Goal: Communication & Community: Answer question/provide support

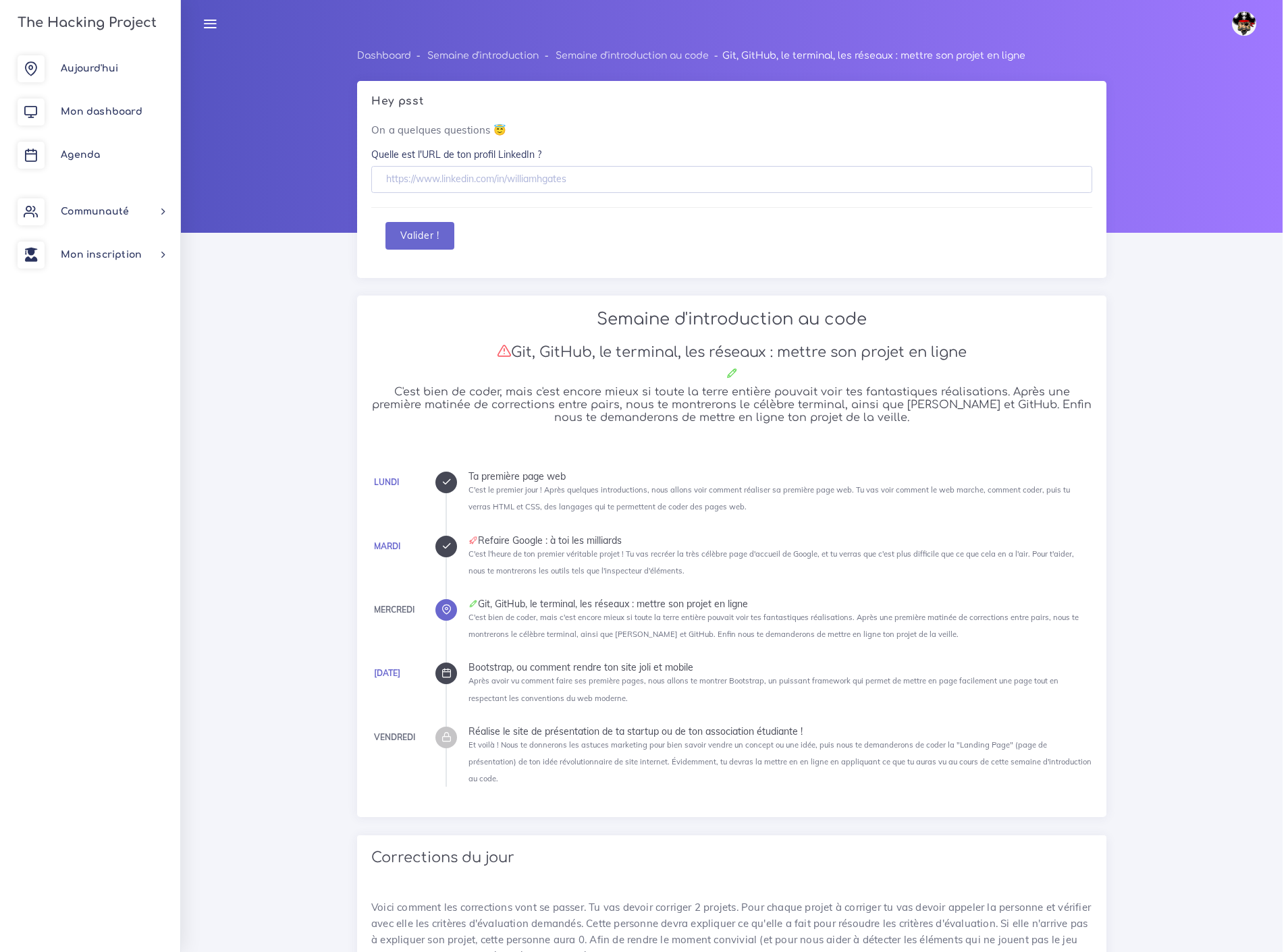
scroll to position [900, 0]
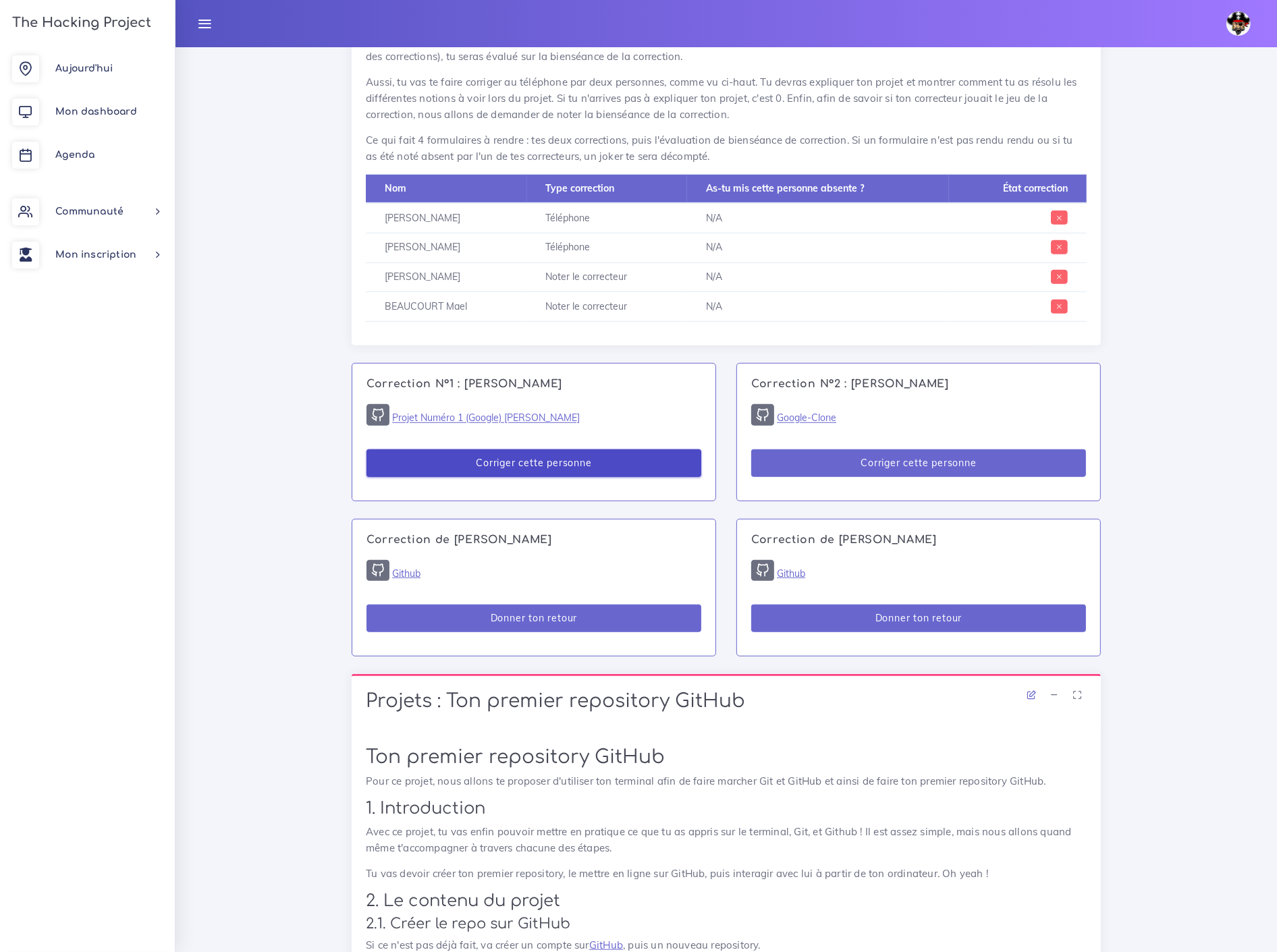
click at [567, 450] on button "Corriger cette personne" at bounding box center [534, 463] width 335 height 28
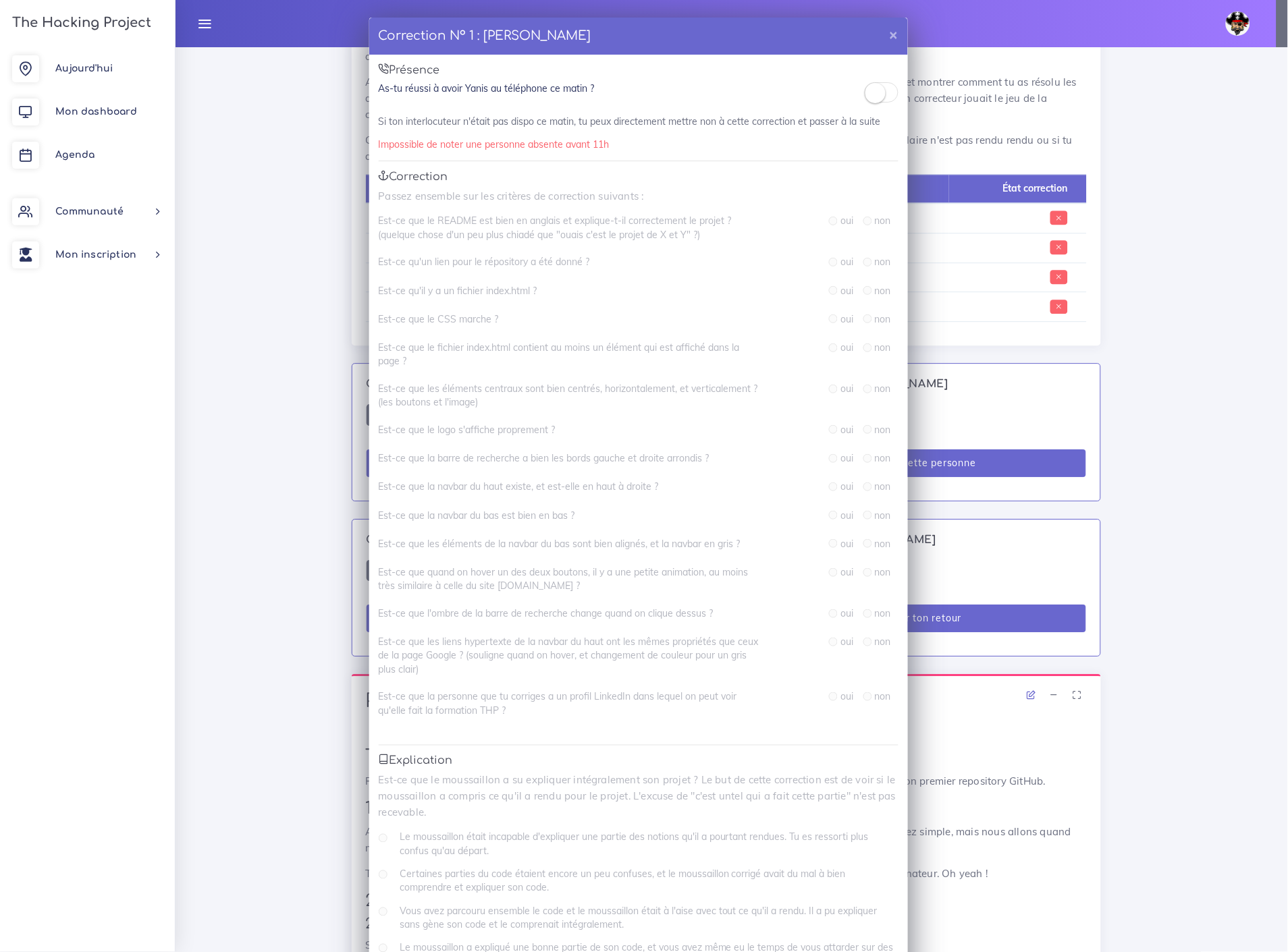
click at [883, 92] on span at bounding box center [881, 93] width 34 height 20
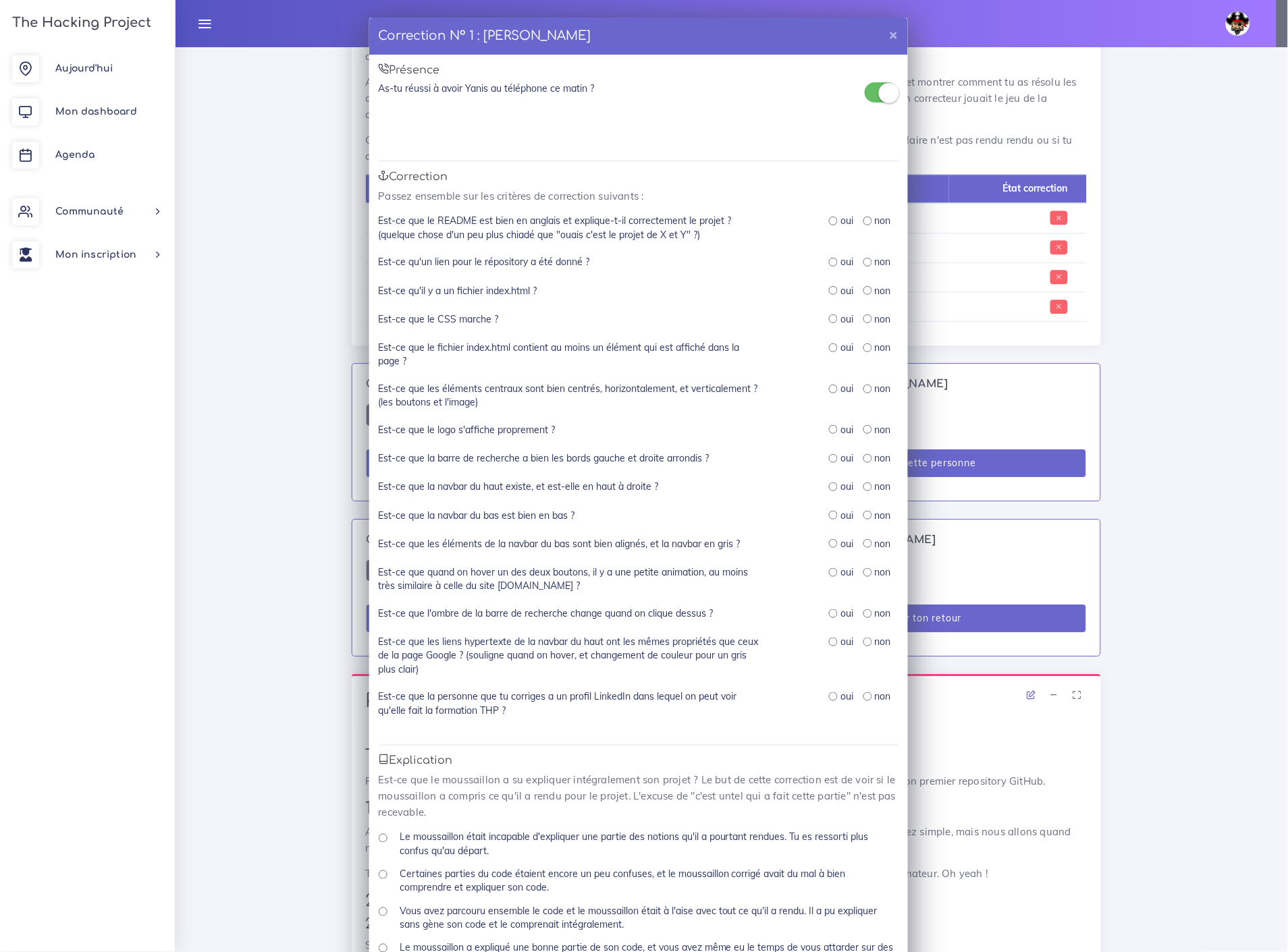
click at [829, 217] on input "radio" at bounding box center [833, 221] width 9 height 9
radio input "true"
click at [829, 258] on input "radio" at bounding box center [833, 262] width 9 height 9
radio input "true"
click at [829, 287] on input "radio" at bounding box center [833, 291] width 9 height 9
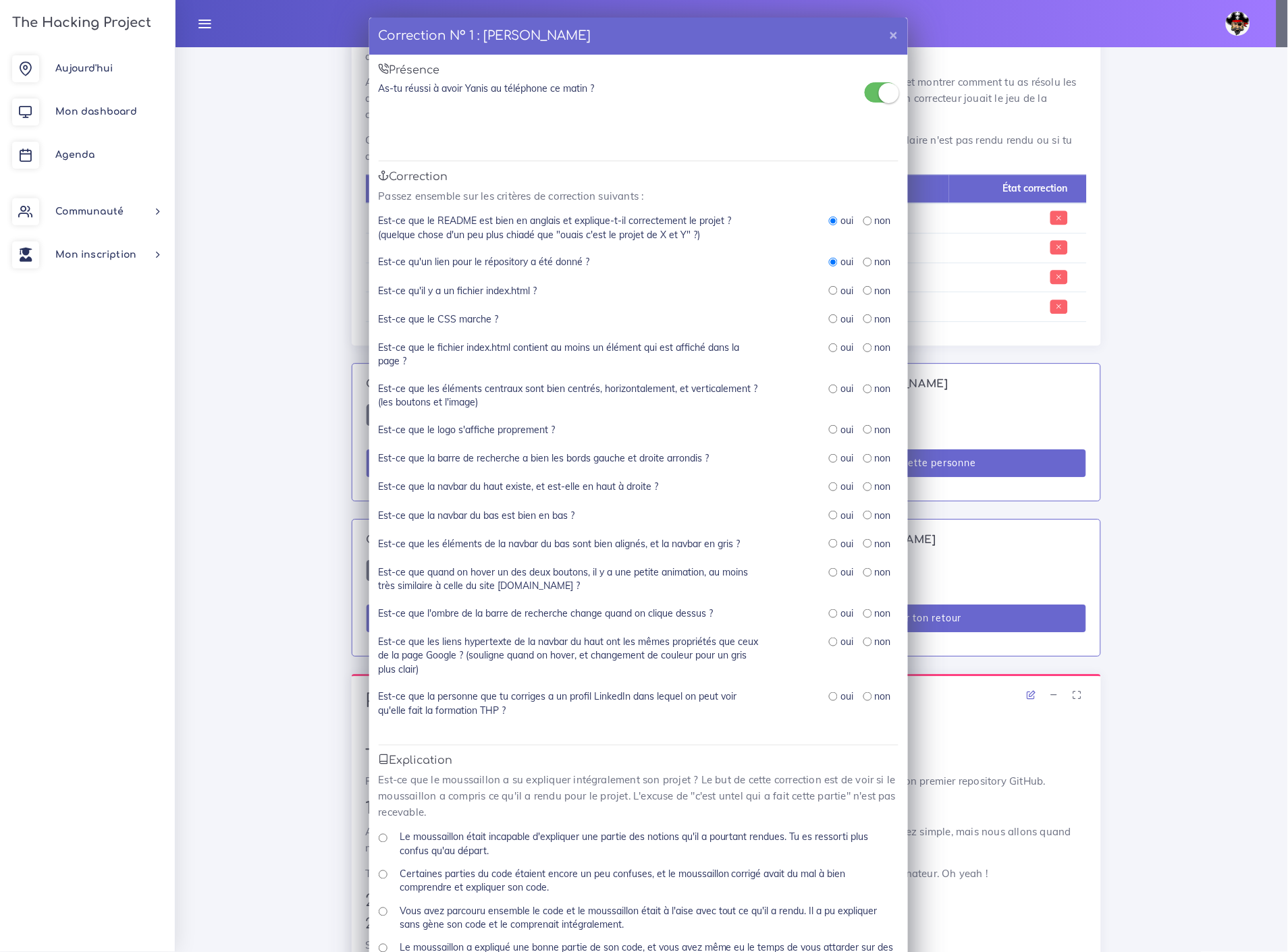
radio input "true"
click at [829, 315] on input "radio" at bounding box center [833, 319] width 9 height 9
radio input "true"
click at [829, 344] on input "radio" at bounding box center [833, 348] width 9 height 9
radio input "true"
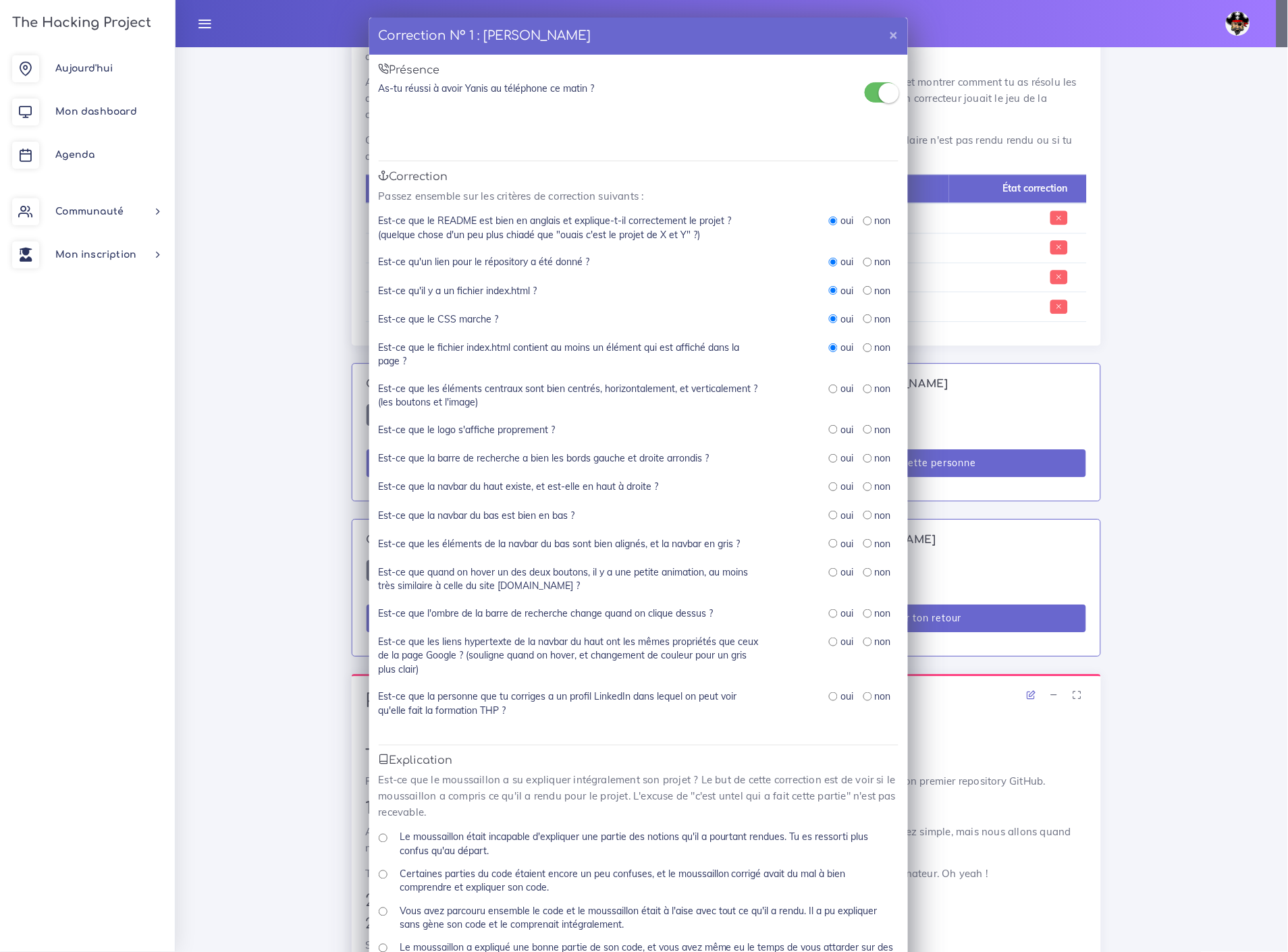
click at [829, 386] on input "radio" at bounding box center [833, 389] width 9 height 9
radio input "true"
click at [829, 425] on input "radio" at bounding box center [833, 429] width 9 height 9
radio input "true"
click at [829, 454] on input "radio" at bounding box center [833, 458] width 9 height 9
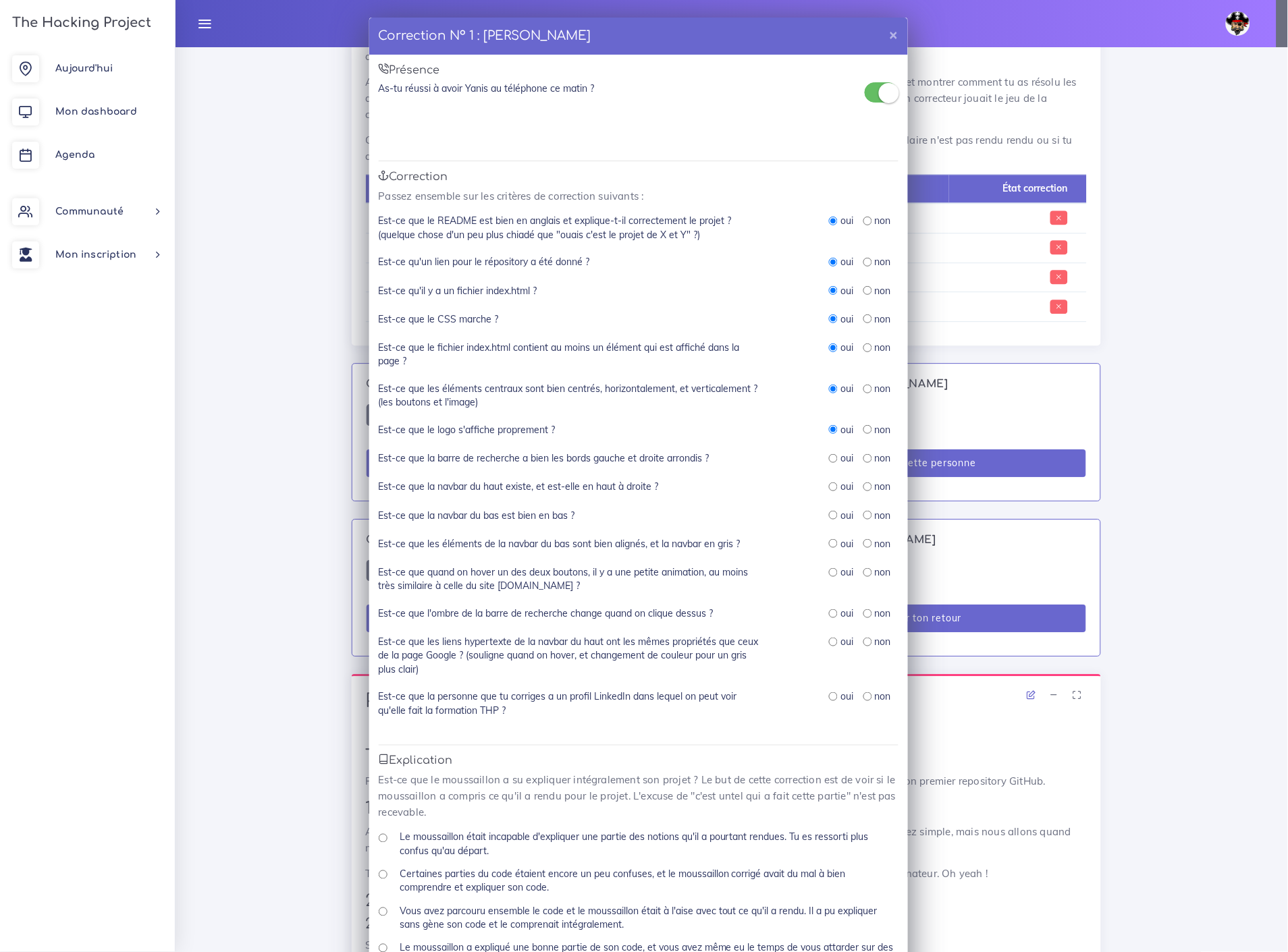
radio input "true"
click at [829, 482] on input "radio" at bounding box center [833, 487] width 9 height 9
radio input "true"
click at [829, 510] on input "radio" at bounding box center [833, 515] width 9 height 9
radio input "true"
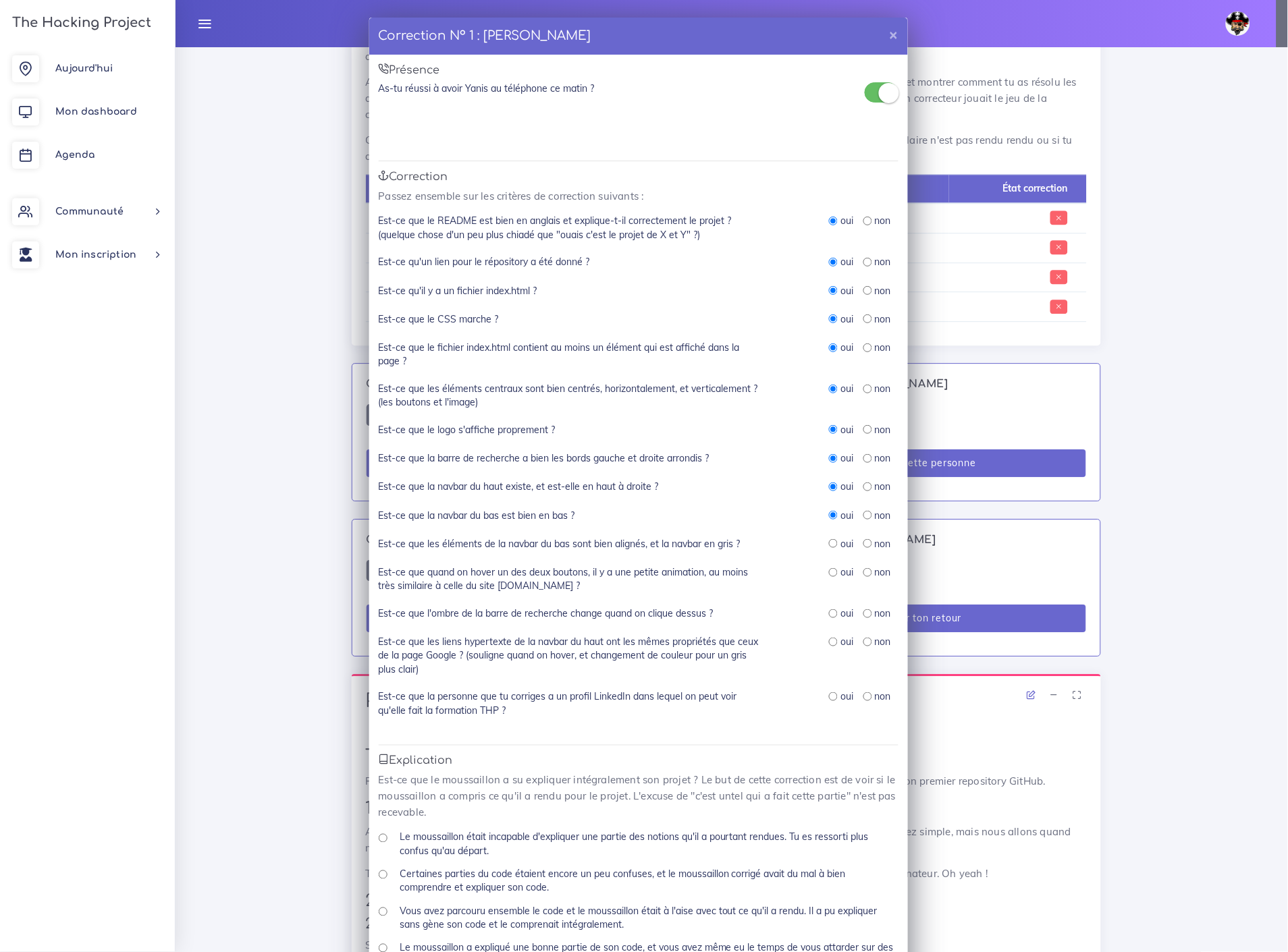
click at [829, 539] on input "radio" at bounding box center [833, 544] width 9 height 9
radio input "true"
click at [863, 568] on input "radio" at bounding box center [867, 573] width 9 height 9
radio input "true"
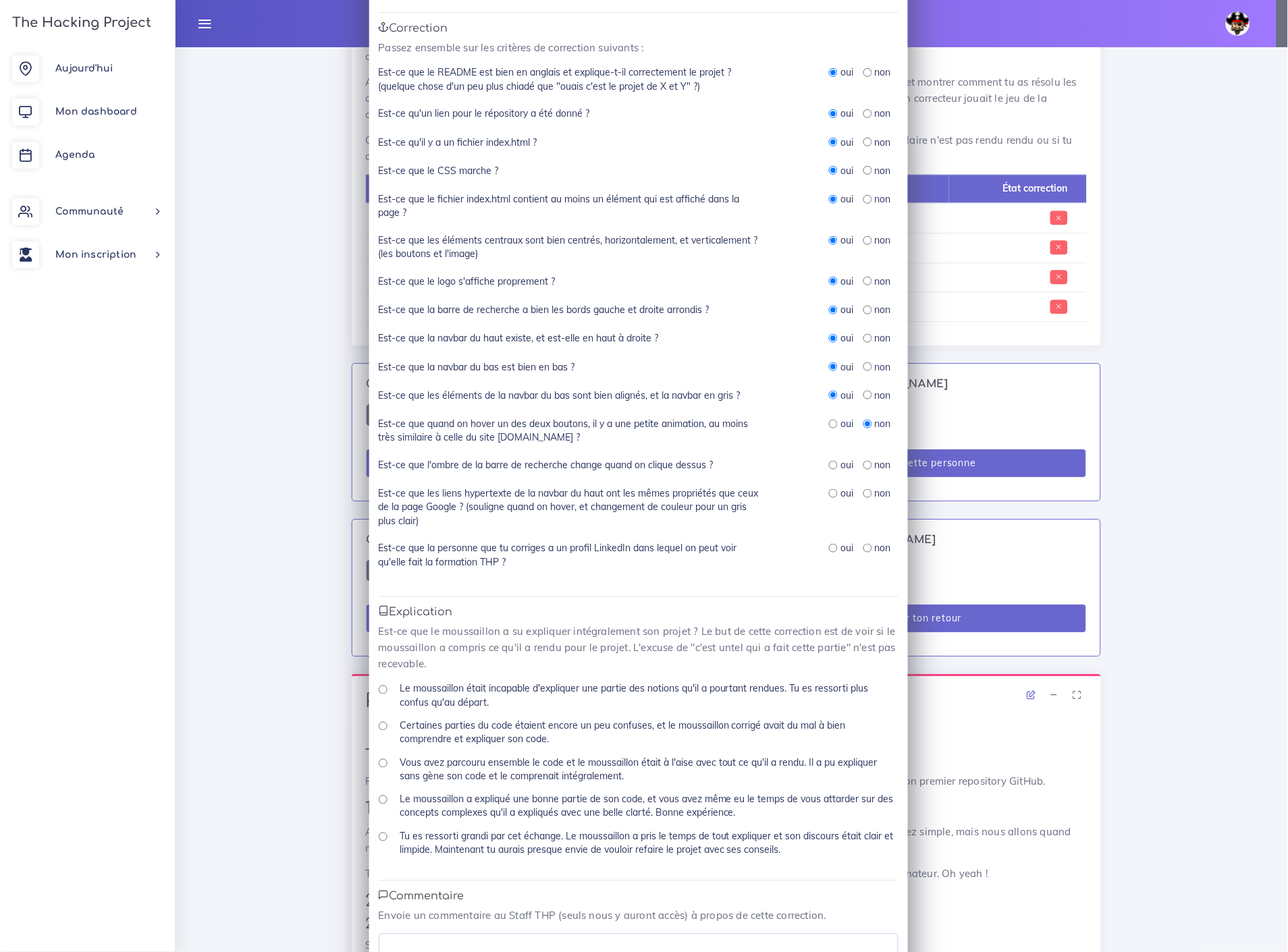
scroll to position [150, 0]
click at [829, 460] on input "radio" at bounding box center [833, 464] width 9 height 9
radio input "true"
click at [863, 488] on input "radio" at bounding box center [867, 492] width 9 height 9
radio input "true"
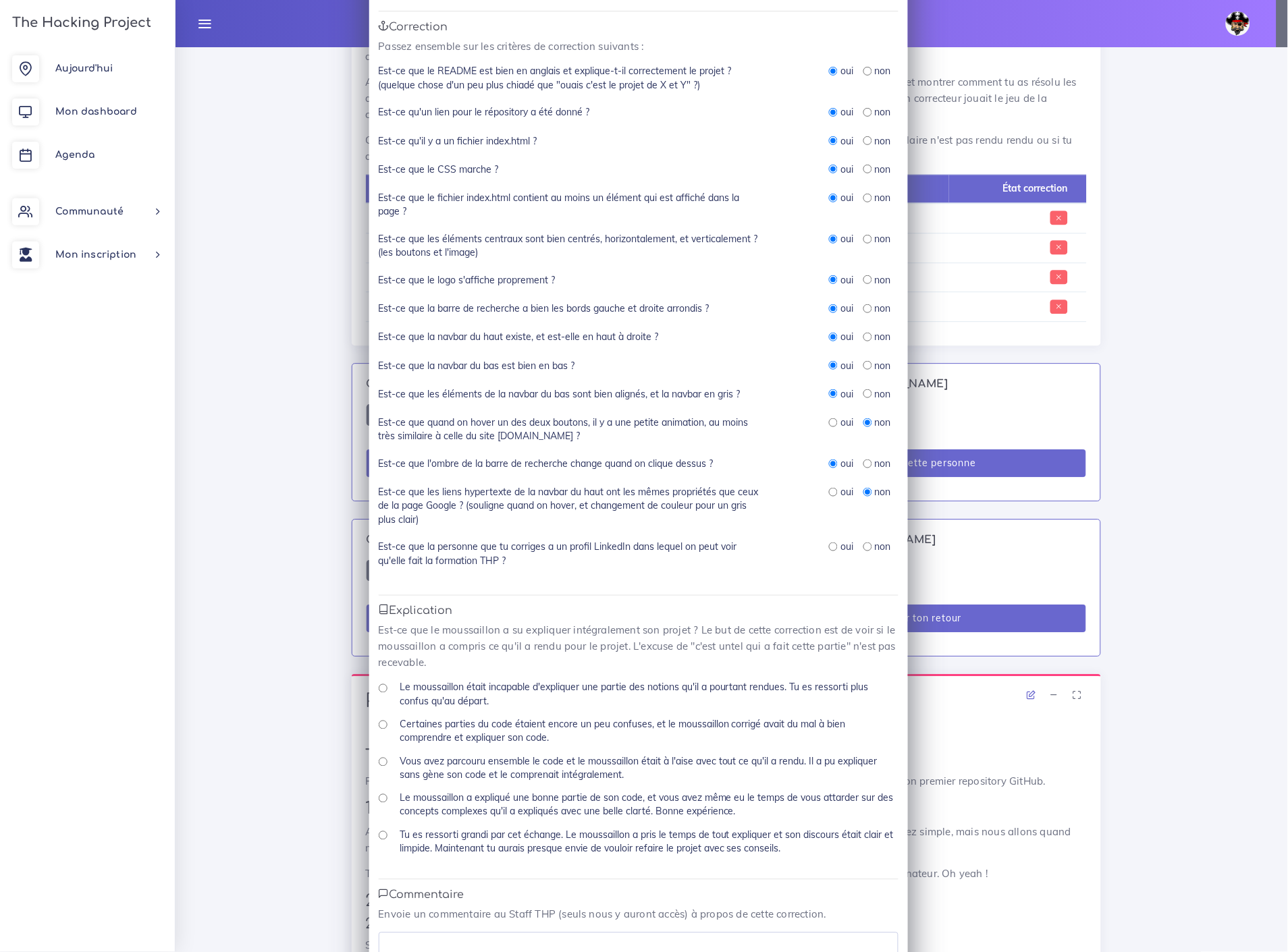
click at [829, 542] on input "radio" at bounding box center [833, 547] width 9 height 9
radio input "true"
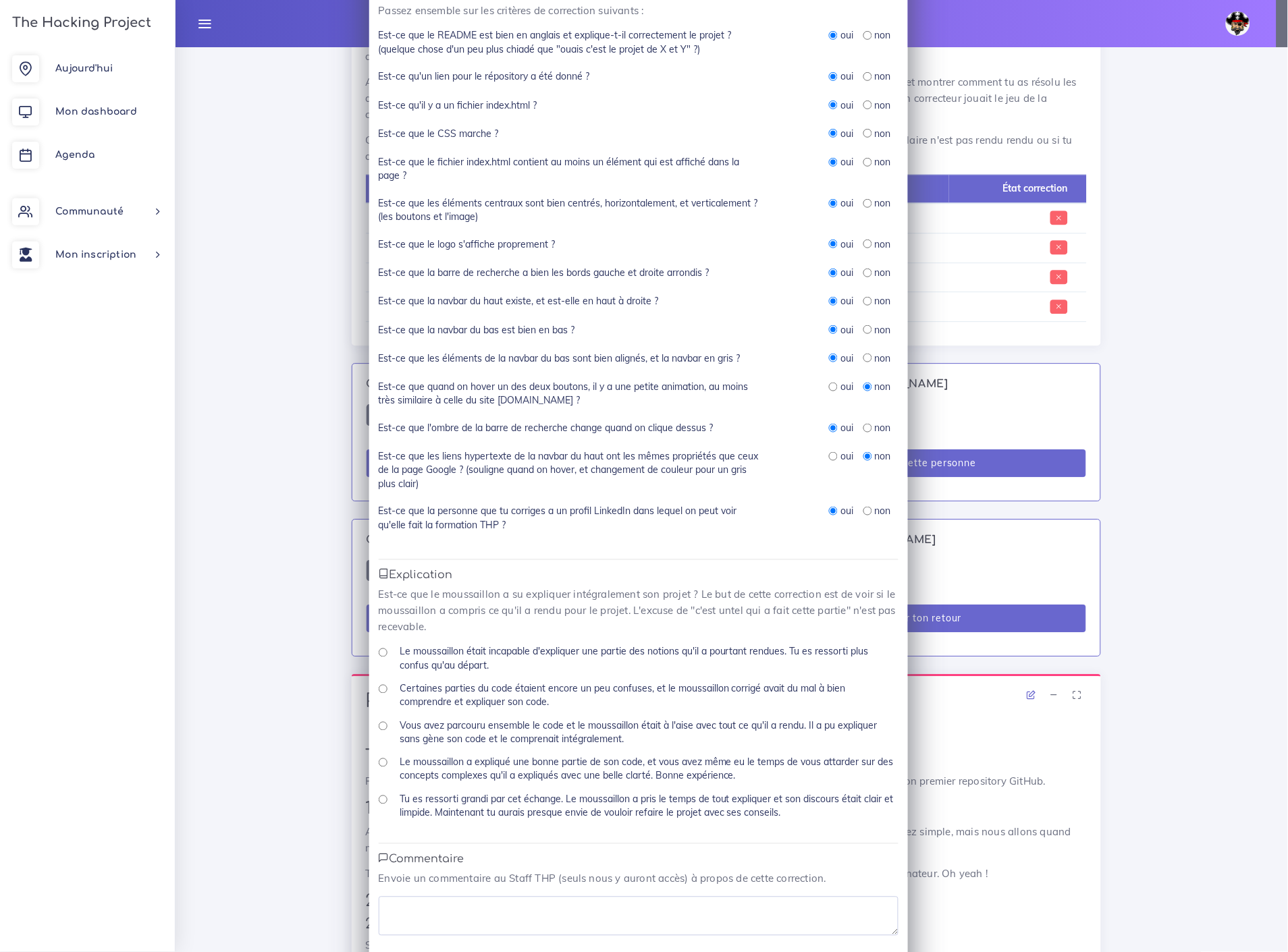
scroll to position [214, 0]
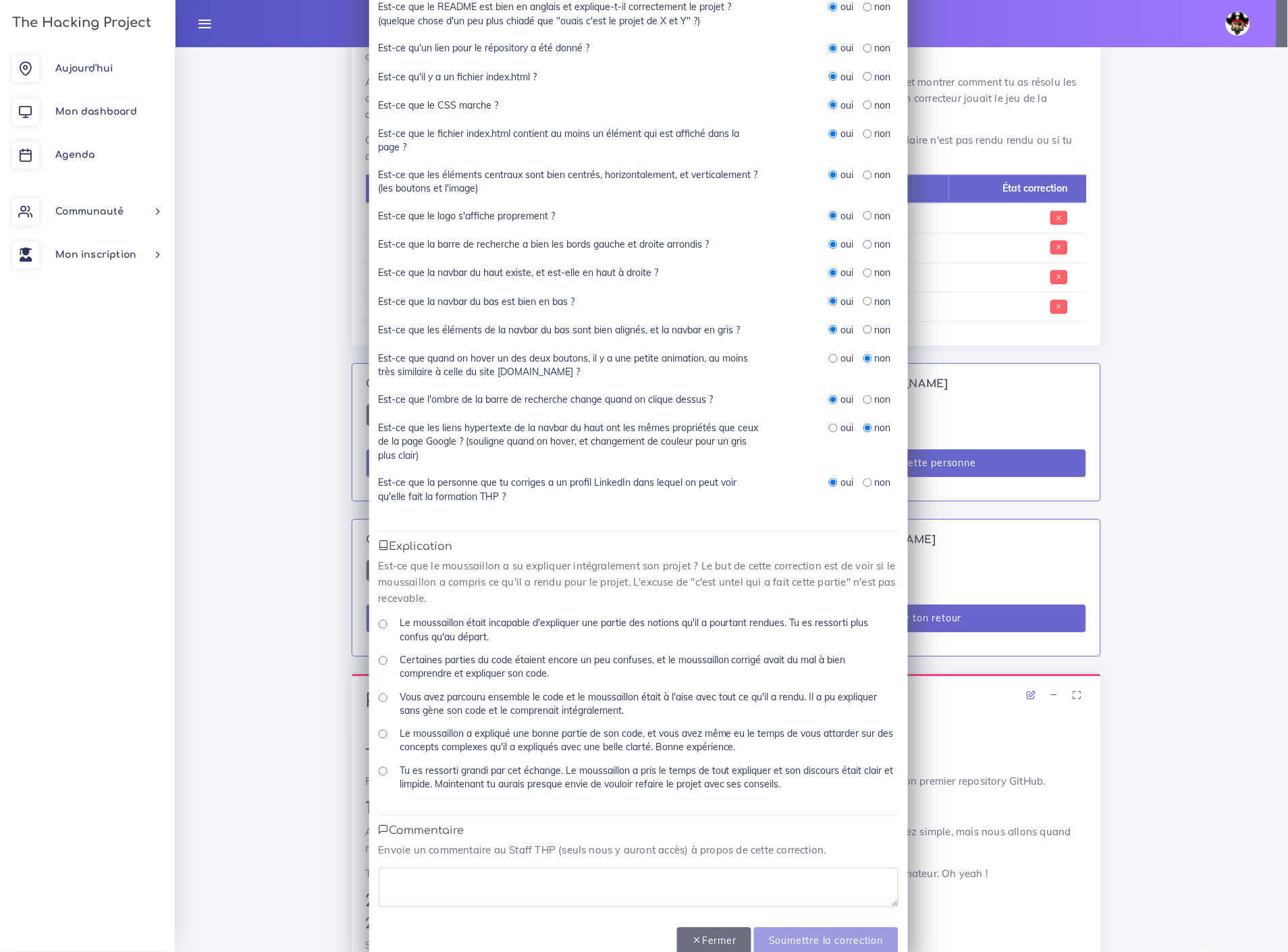
click at [379, 767] on input "Tu es ressorti grandi par cet échange. Le moussaillon a pris le temps de tout e…" at bounding box center [383, 771] width 9 height 9
radio input "true"
click at [399, 869] on textarea at bounding box center [638, 888] width 520 height 39
type textarea "Super travail"
click at [809, 928] on input "Soumettre la correction" at bounding box center [826, 942] width 144 height 28
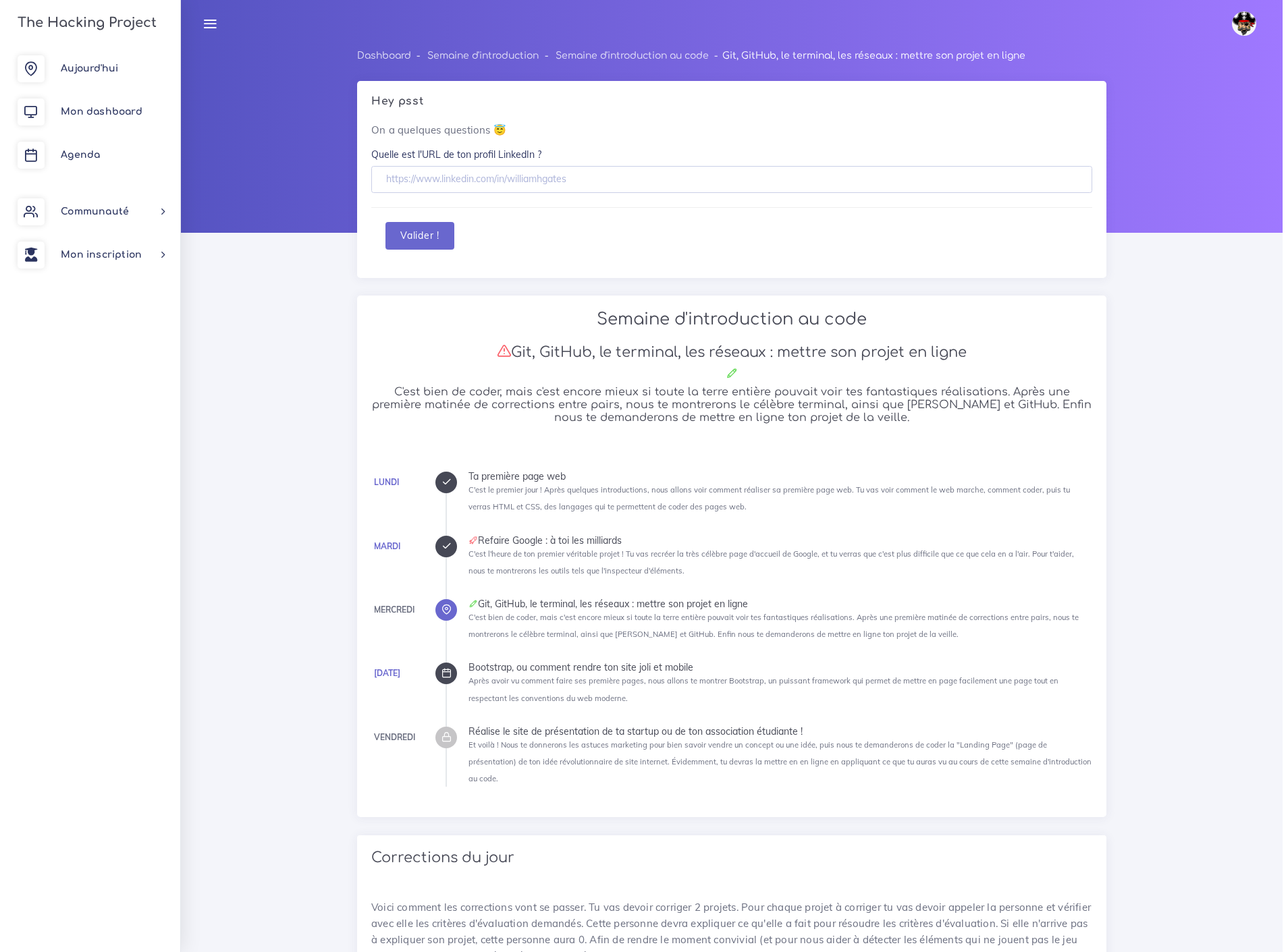
scroll to position [900, 0]
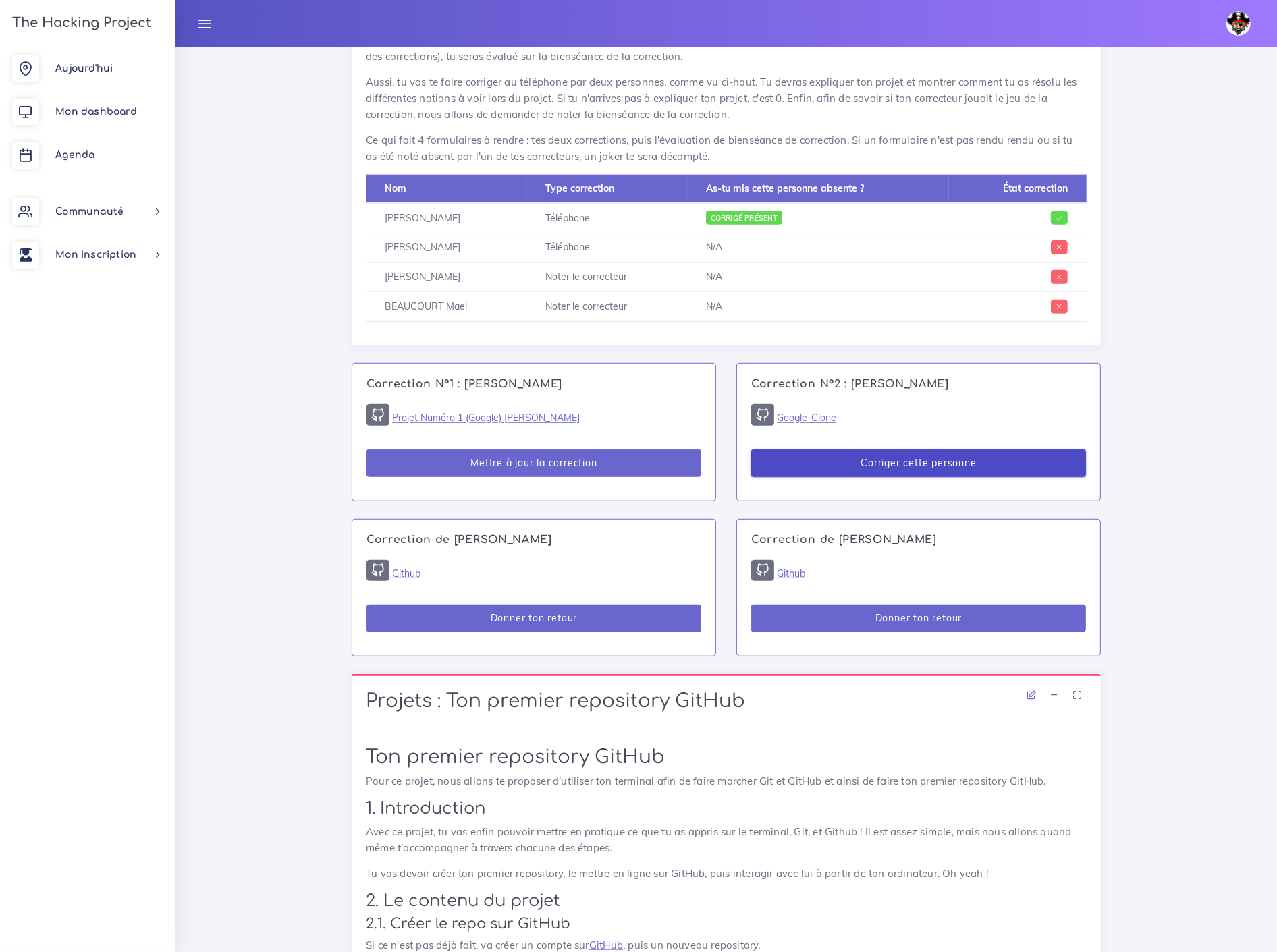
click at [909, 450] on button "Corriger cette personne" at bounding box center [919, 463] width 335 height 28
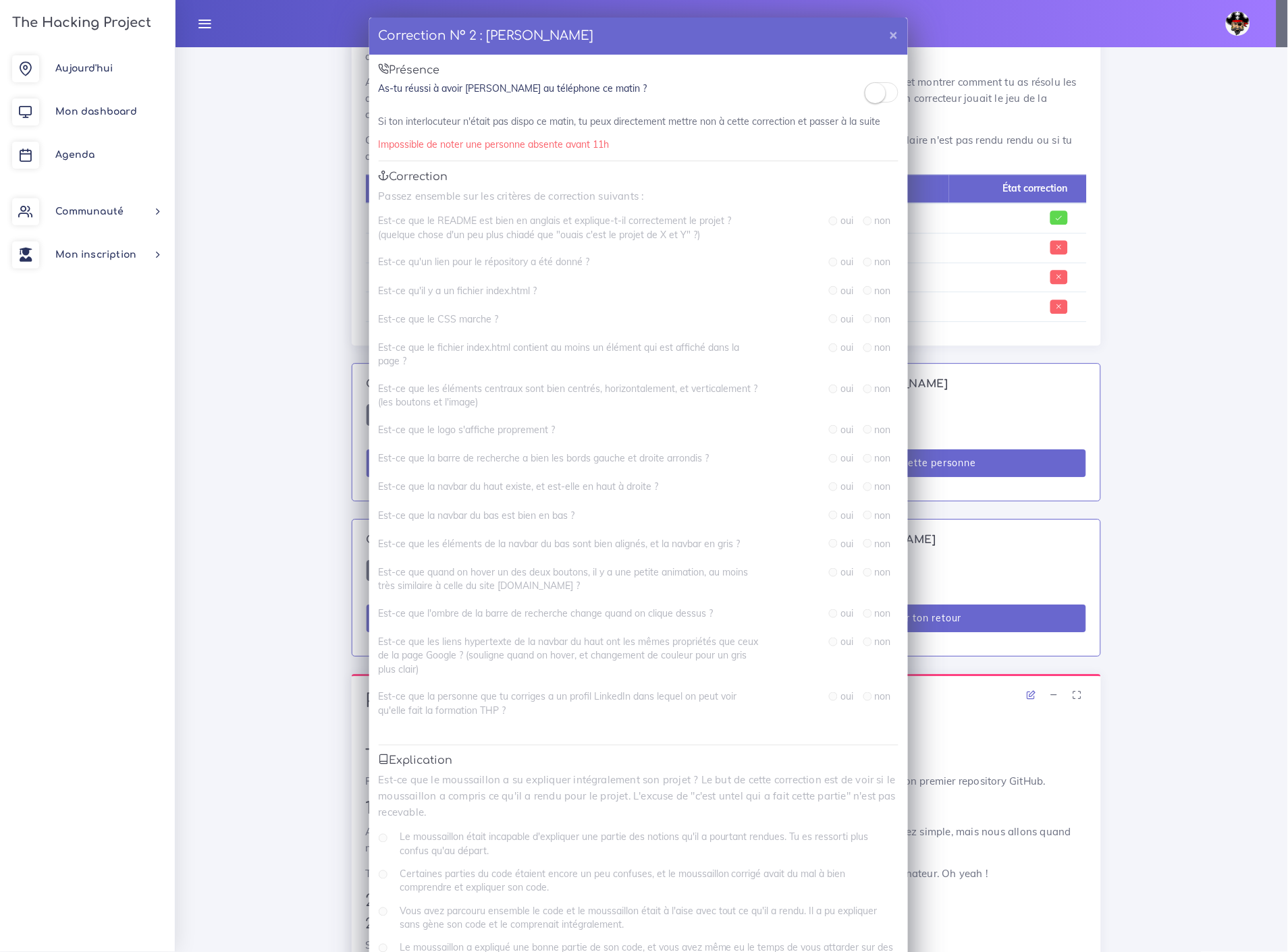
click at [880, 95] on span at bounding box center [881, 93] width 34 height 20
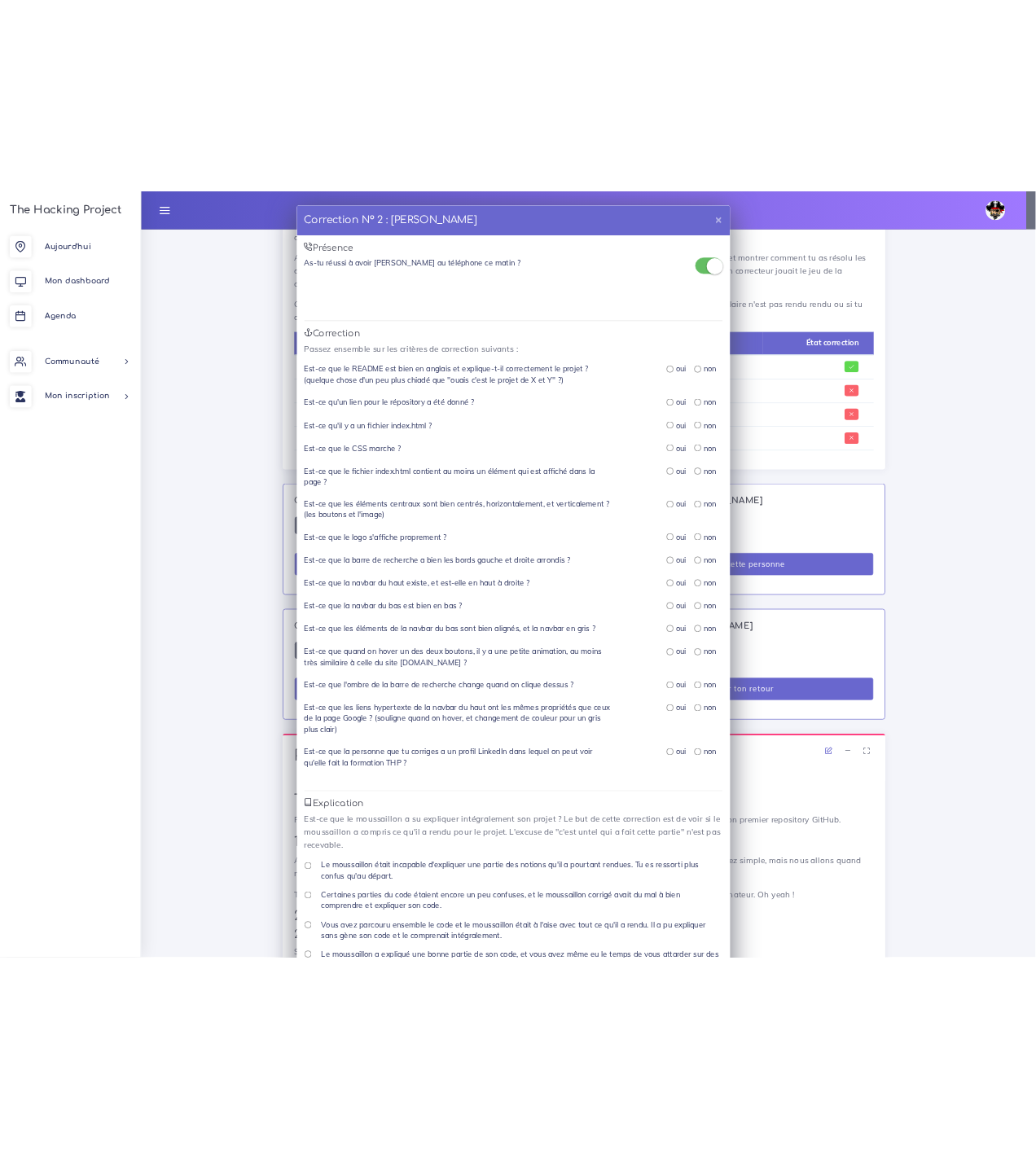
scroll to position [1146, 0]
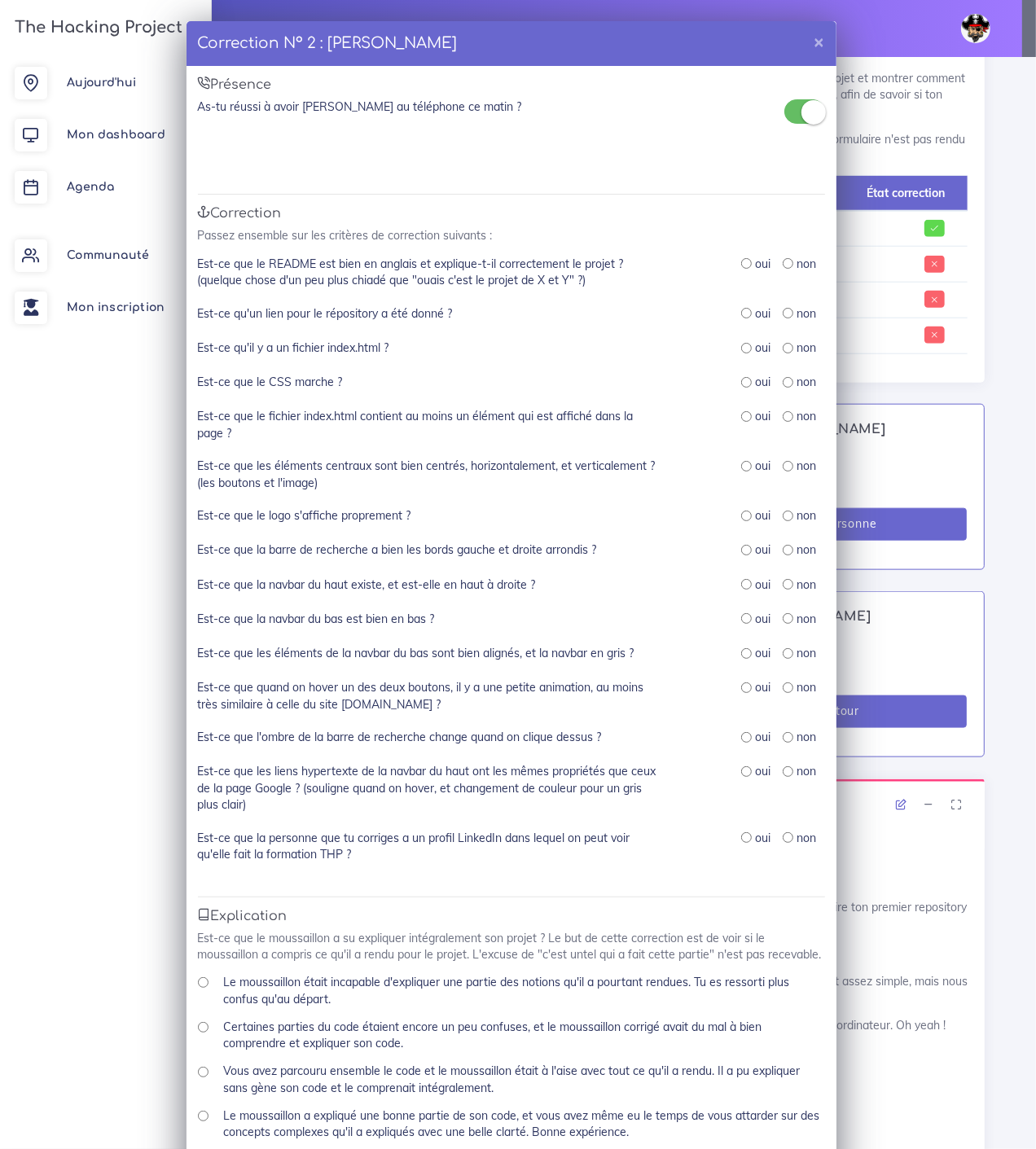
click at [914, 354] on div "Correction N° 2 : Florian ASTIER × Présence As-tu réussi à avoir Florian au tél…" at bounding box center [518, 574] width 1036 height 1149
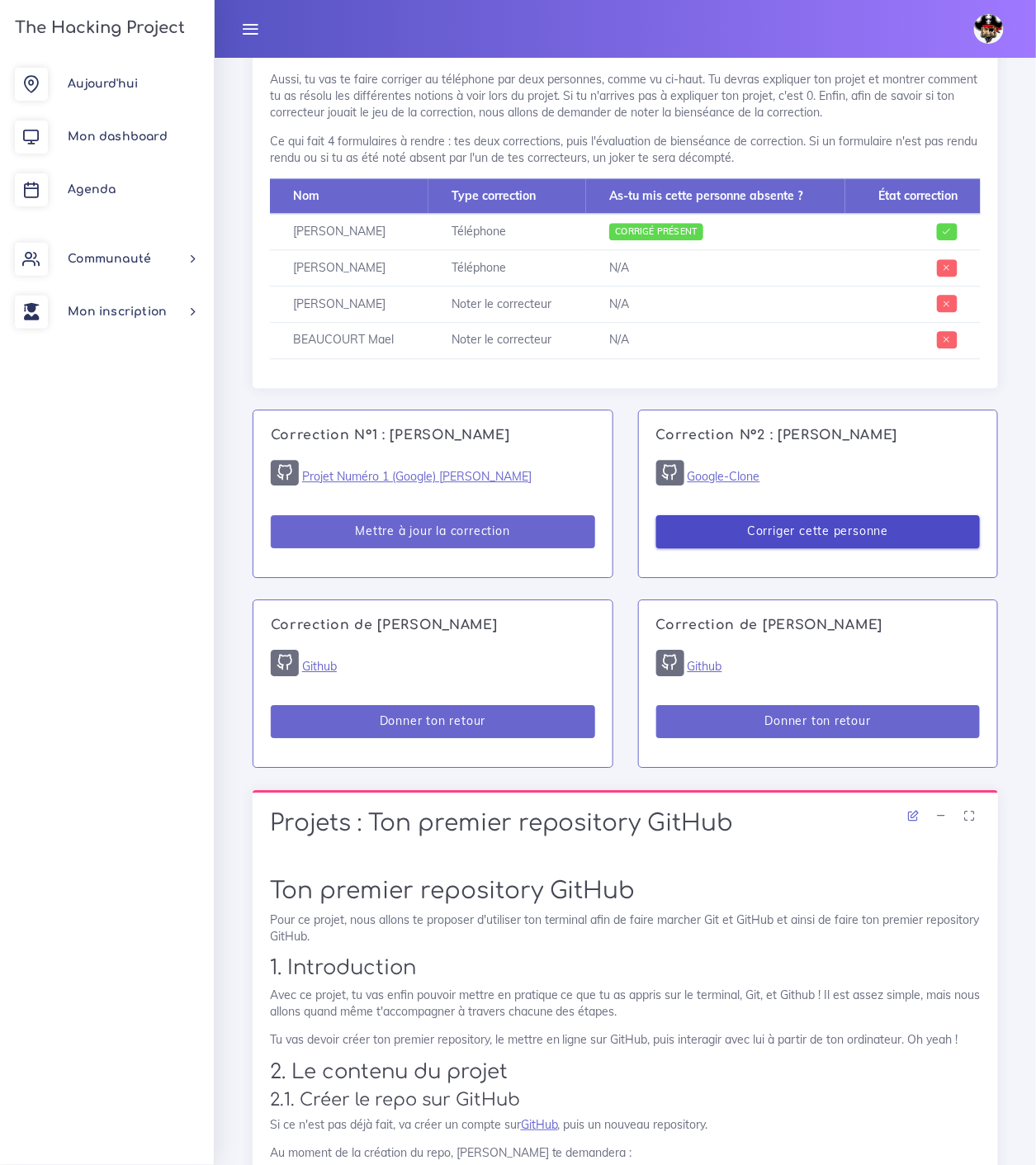
click at [814, 523] on button "Corriger cette personne" at bounding box center [819, 532] width 325 height 34
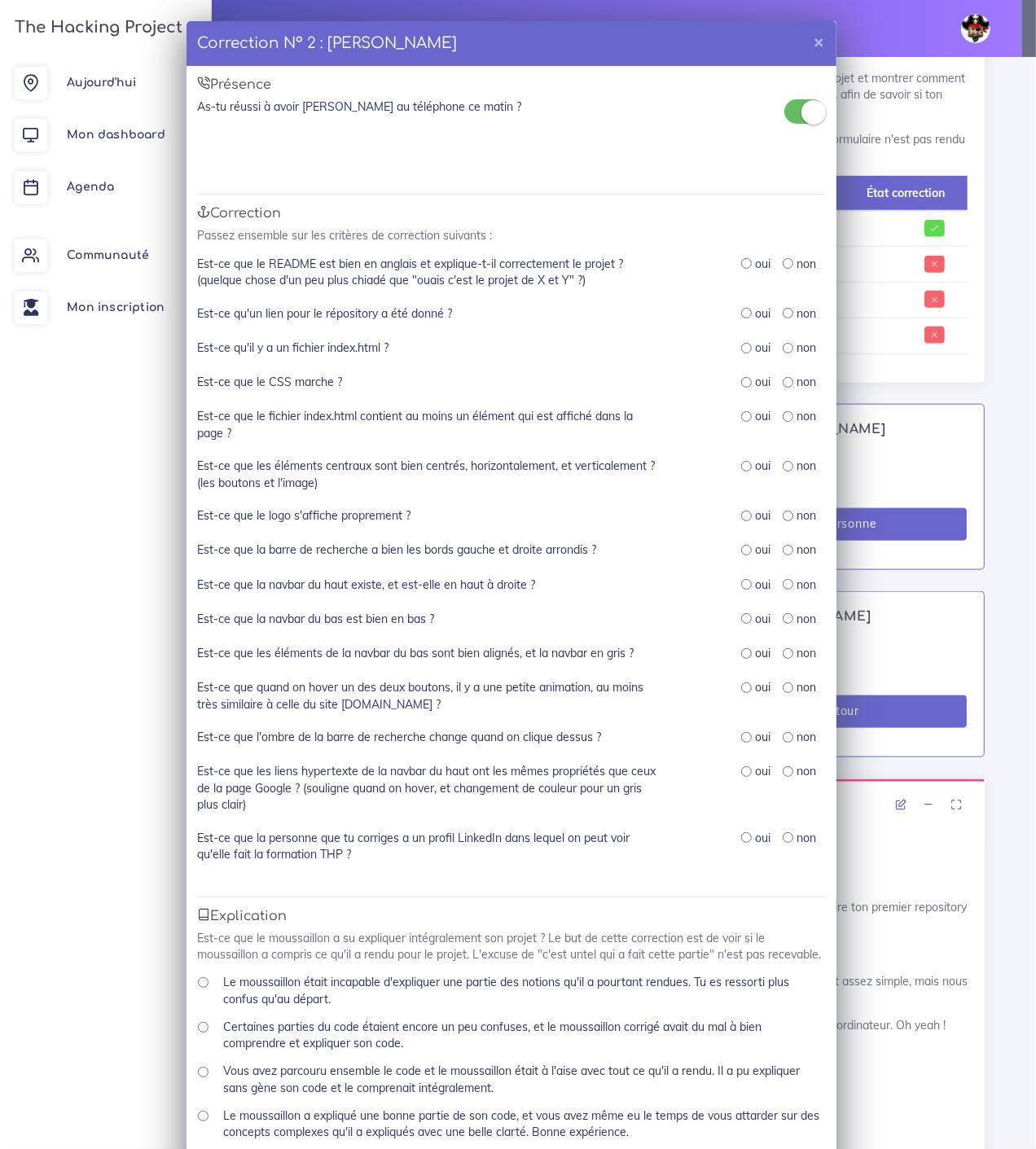
click at [782, 264] on input "radio" at bounding box center [788, 263] width 10 height 11
radio input "true"
click at [741, 311] on input "radio" at bounding box center [746, 313] width 10 height 11
radio input "true"
click at [741, 617] on input "radio" at bounding box center [746, 619] width 10 height 11
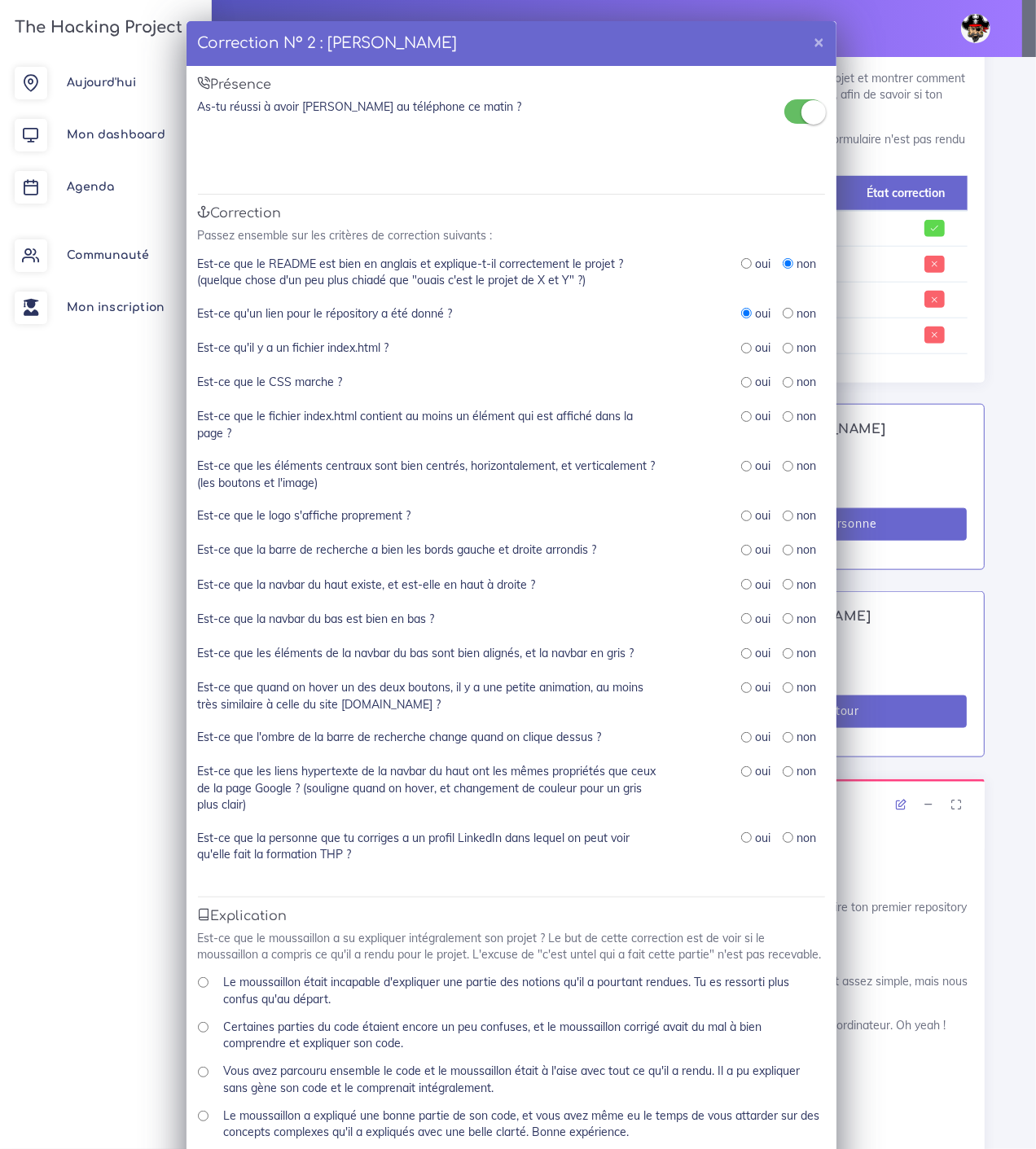
radio input "true"
click at [741, 580] on input "radio" at bounding box center [746, 585] width 10 height 11
radio input "true"
click at [741, 547] on input "radio" at bounding box center [746, 550] width 10 height 11
radio input "true"
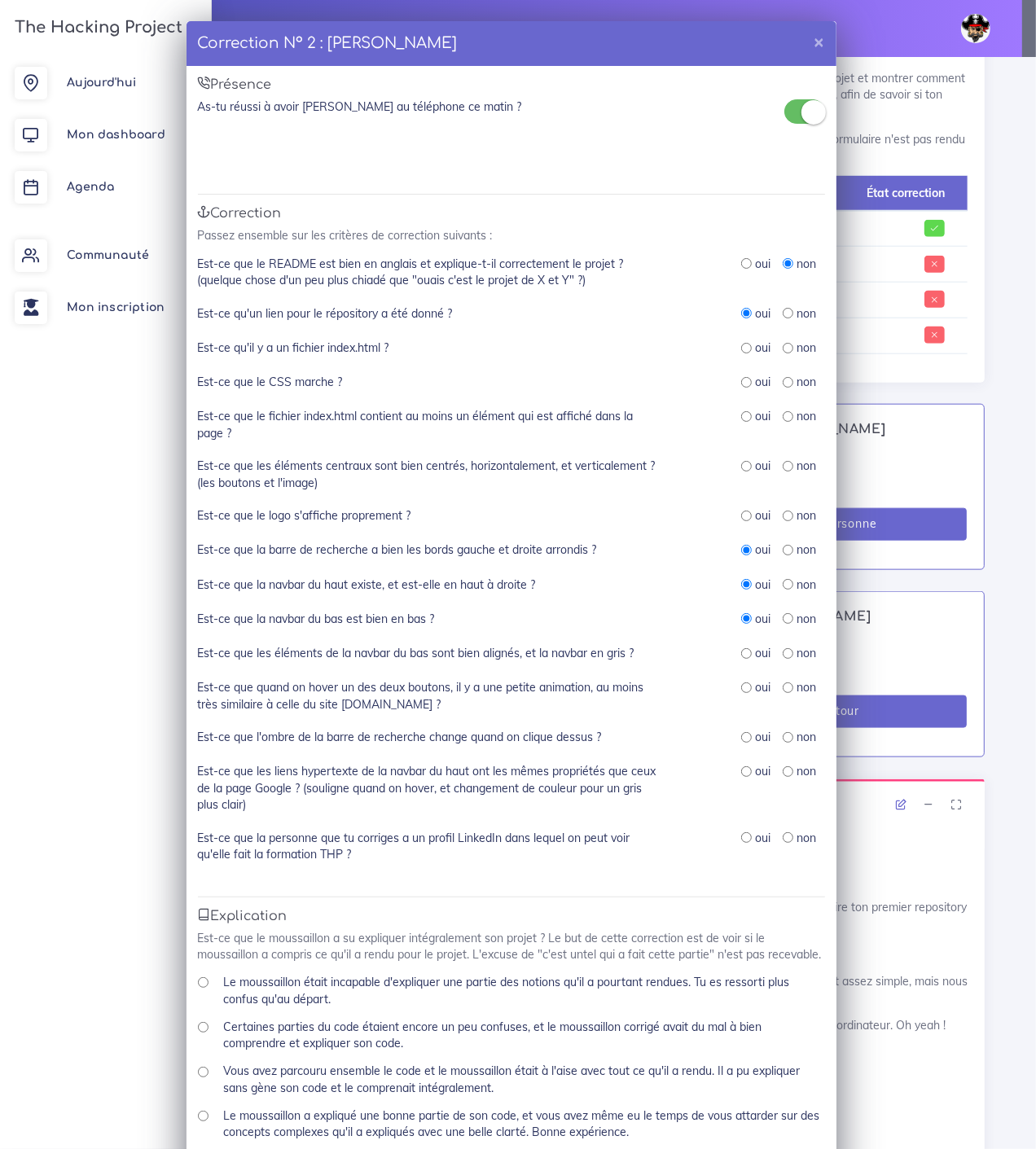
click at [741, 511] on input "radio" at bounding box center [746, 516] width 10 height 11
radio input "true"
click at [741, 465] on input "radio" at bounding box center [746, 466] width 10 height 11
radio input "true"
click at [741, 413] on input "radio" at bounding box center [746, 417] width 10 height 11
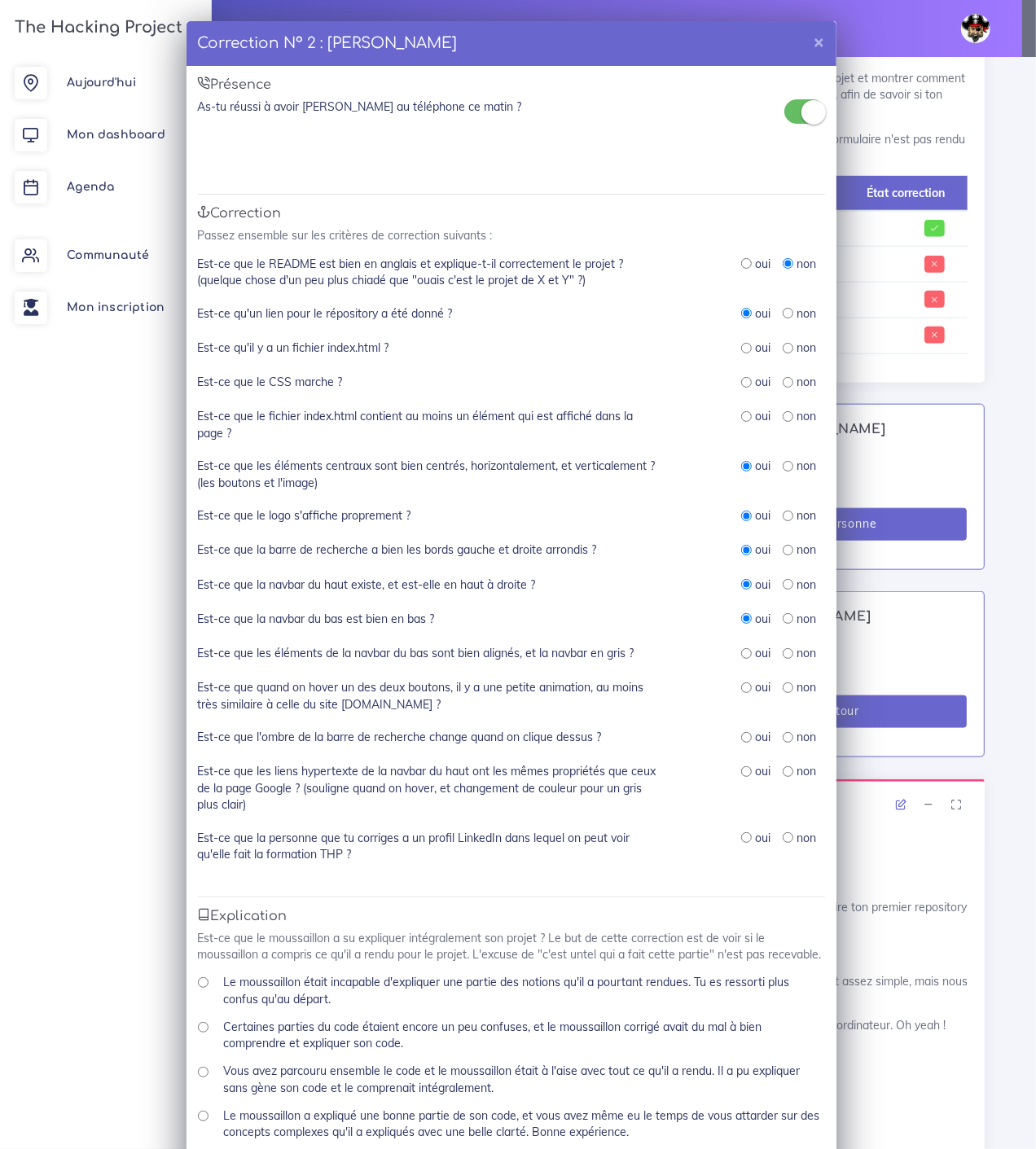
radio input "true"
click at [741, 380] on input "radio" at bounding box center [746, 382] width 10 height 11
radio input "true"
click at [741, 347] on input "radio" at bounding box center [746, 348] width 10 height 11
radio input "true"
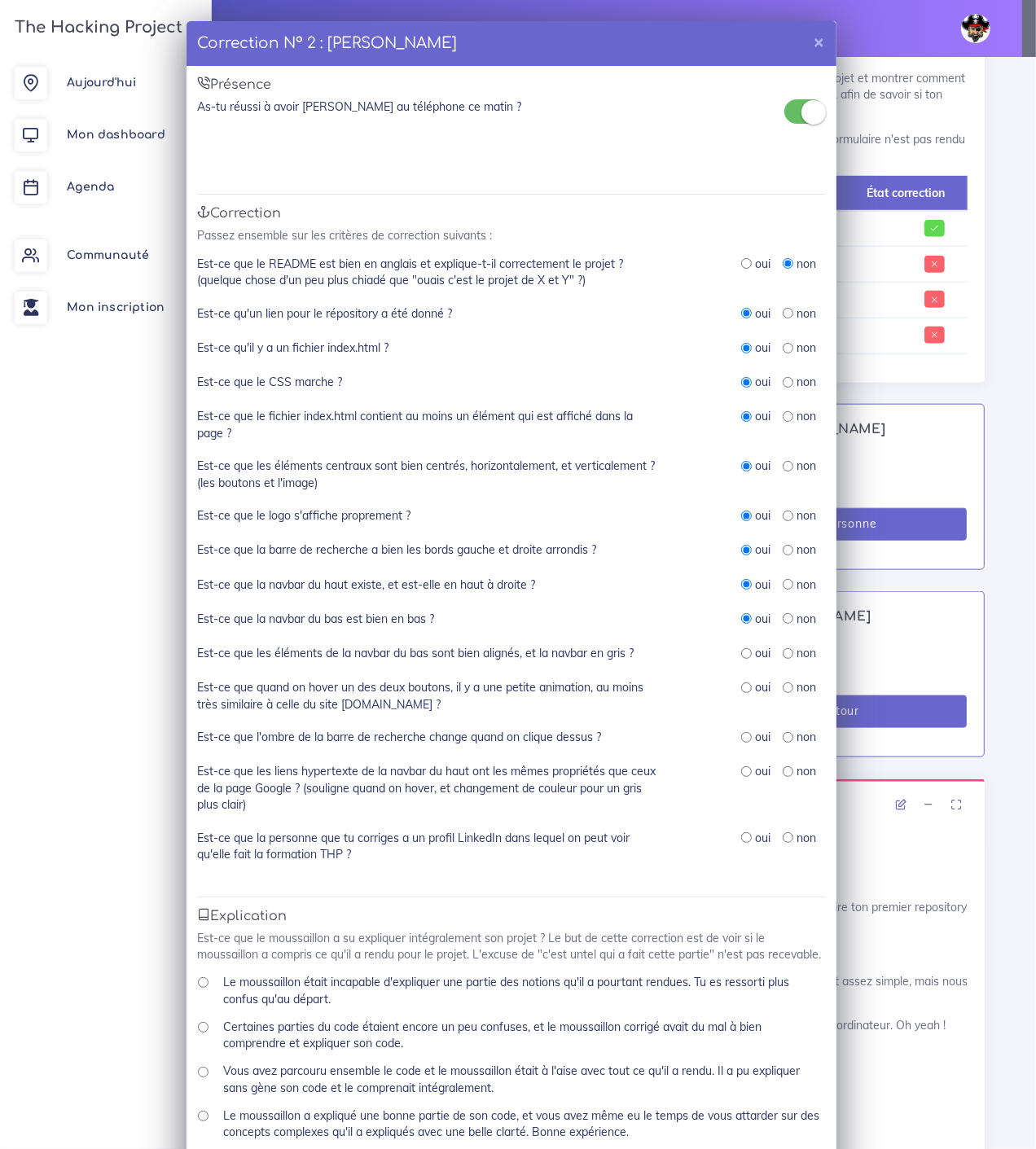
click at [782, 648] on input "radio" at bounding box center [788, 654] width 10 height 11
radio input "true"
click at [782, 732] on input "radio" at bounding box center [788, 738] width 10 height 11
radio input "true"
click at [741, 683] on input "radio" at bounding box center [746, 688] width 10 height 11
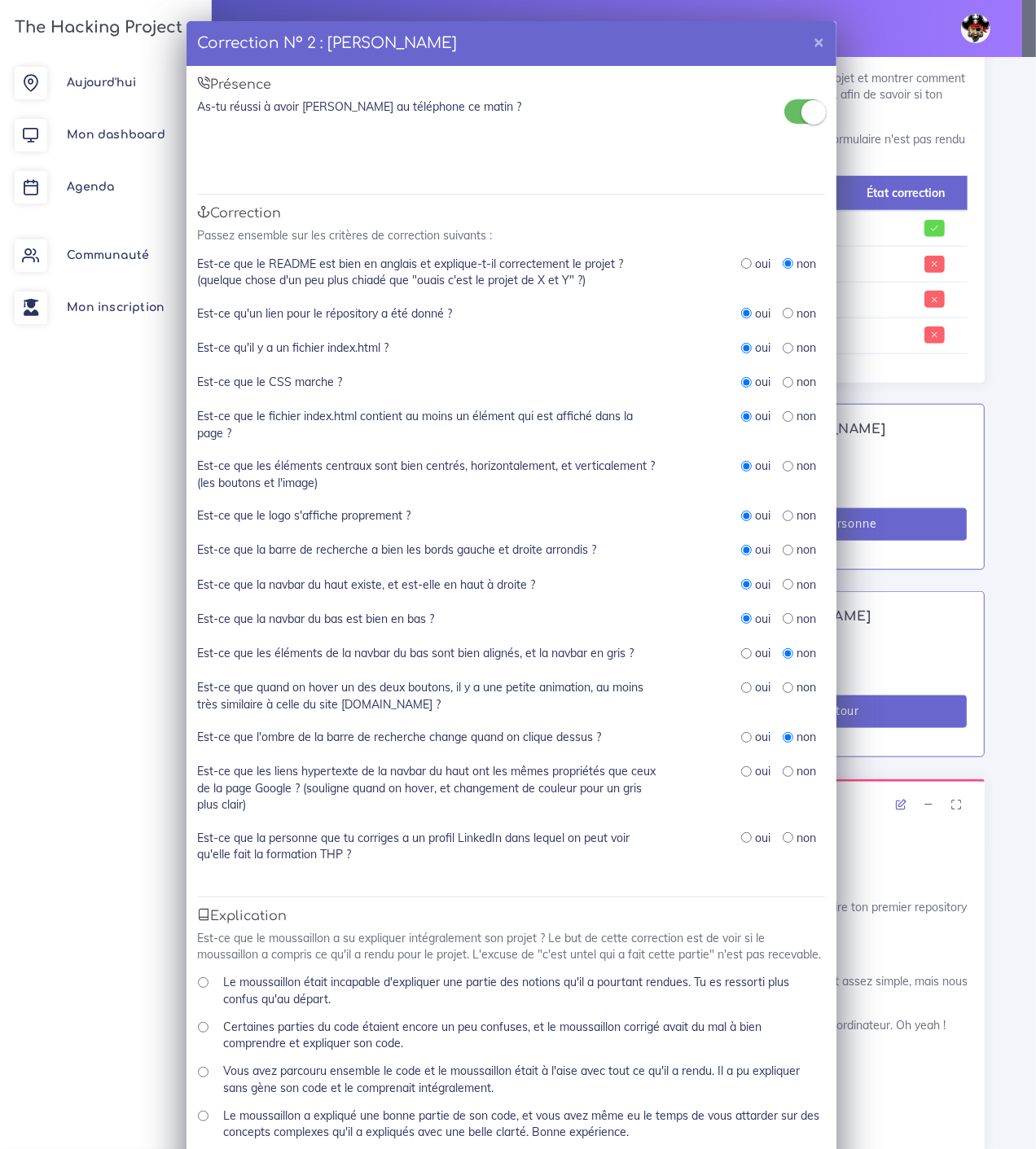
radio input "true"
click at [741, 652] on input "radio" at bounding box center [746, 654] width 10 height 11
radio input "true"
click at [741, 767] on input "radio" at bounding box center [746, 772] width 10 height 11
radio input "true"
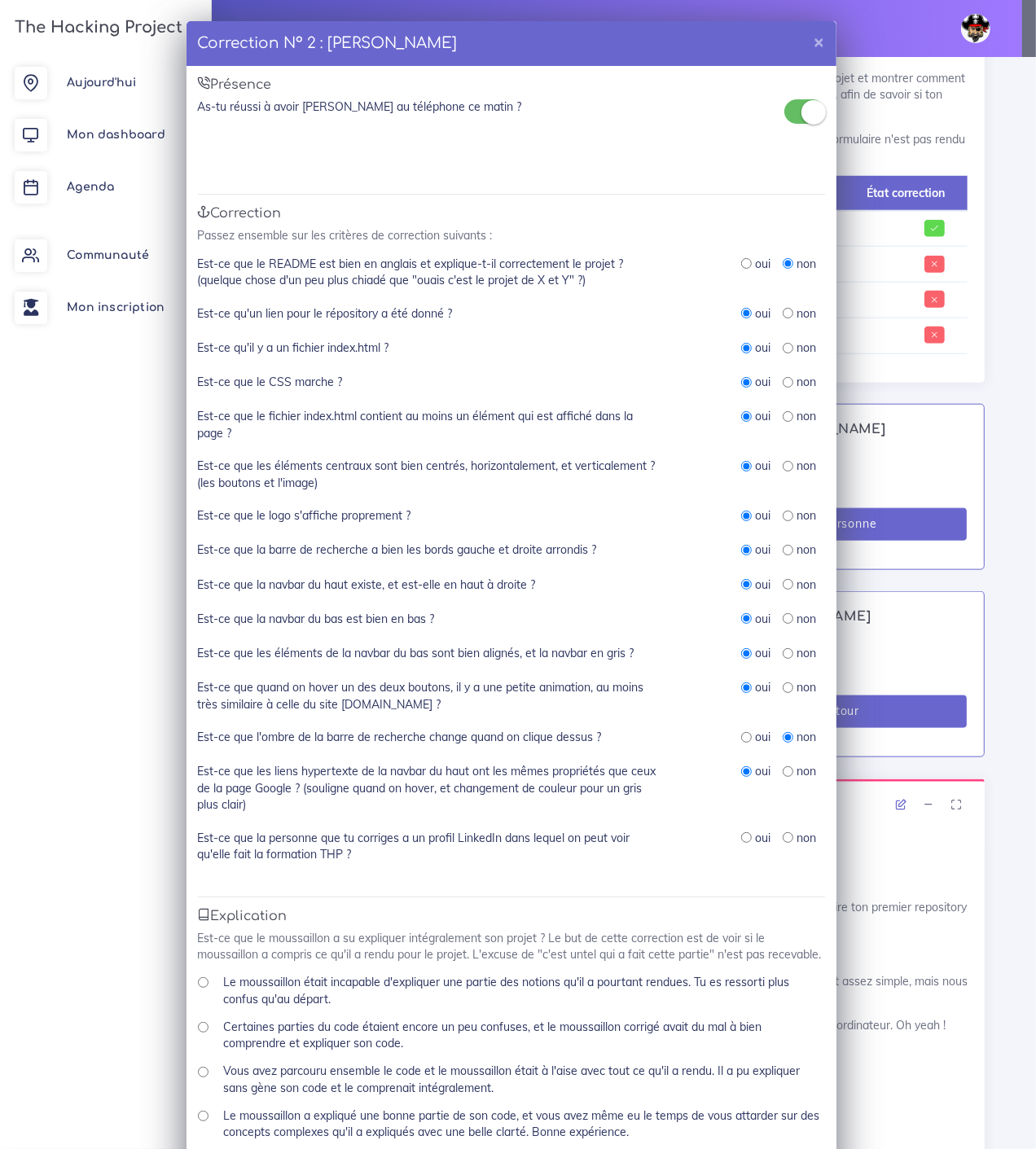
click at [782, 832] on input "radio" at bounding box center [788, 837] width 10 height 11
radio input "true"
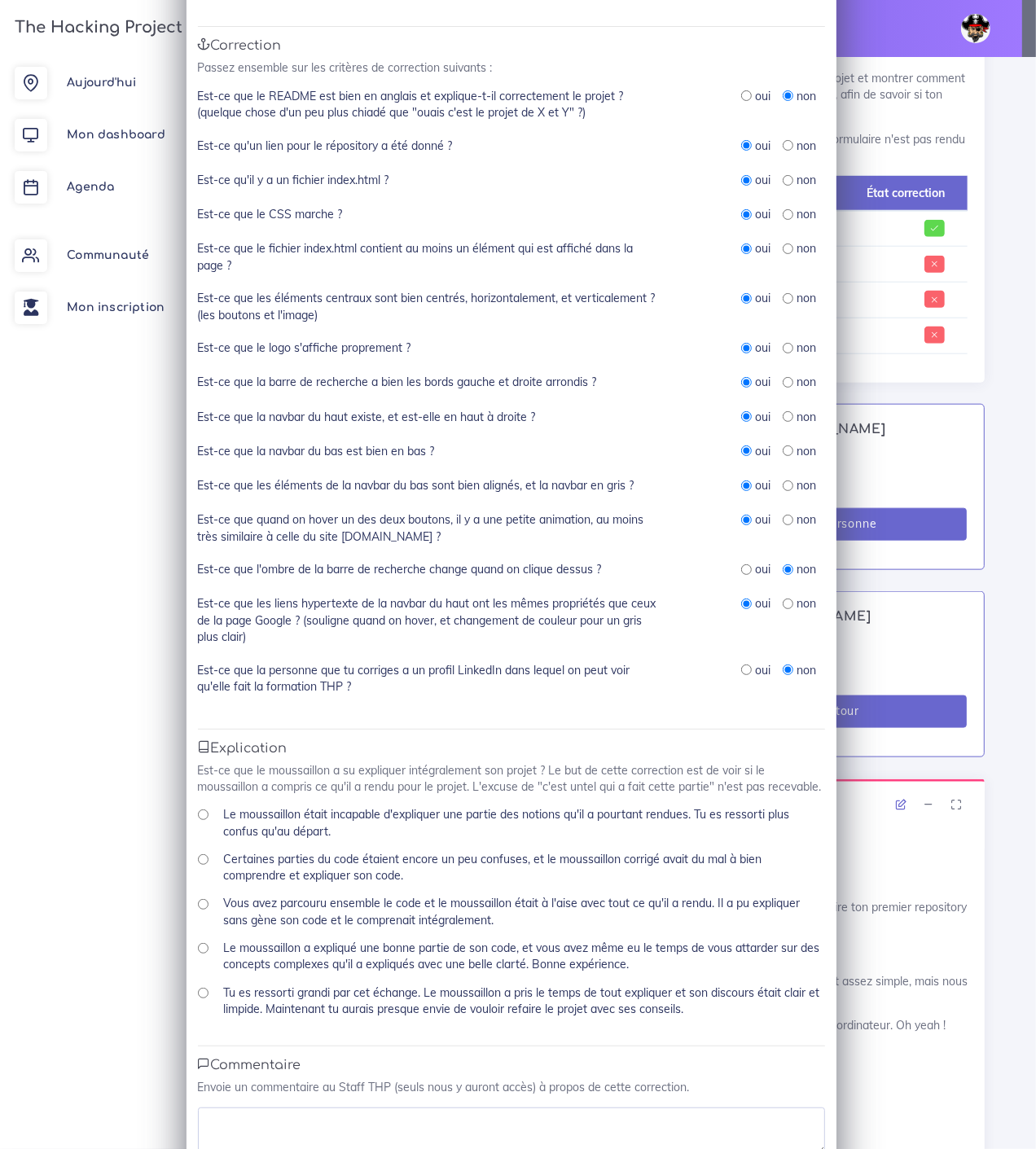
scroll to position [258, 0]
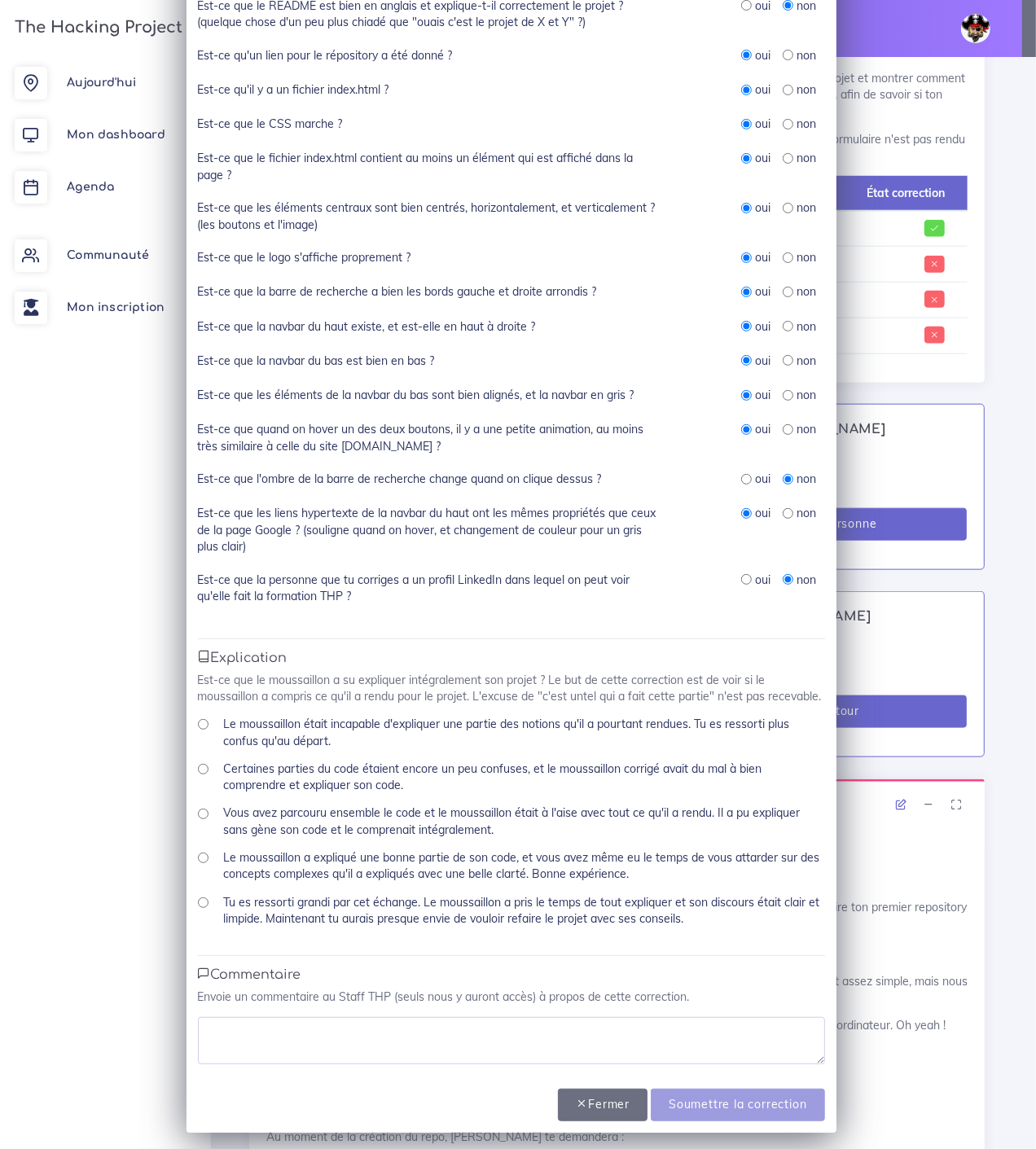
click at [198, 898] on input "Tu es ressorti grandi par cet échange. Le moussaillon a pris le temps de tout e…" at bounding box center [203, 903] width 10 height 11
radio input "true"
click at [237, 1040] on textarea at bounding box center [511, 1040] width 627 height 47
click at [477, 1026] on textarea "Florian a bien partagé ses connaissances" at bounding box center [511, 1040] width 627 height 47
type textarea "Florian a bien partagé ses connaissances, c'était instructif"
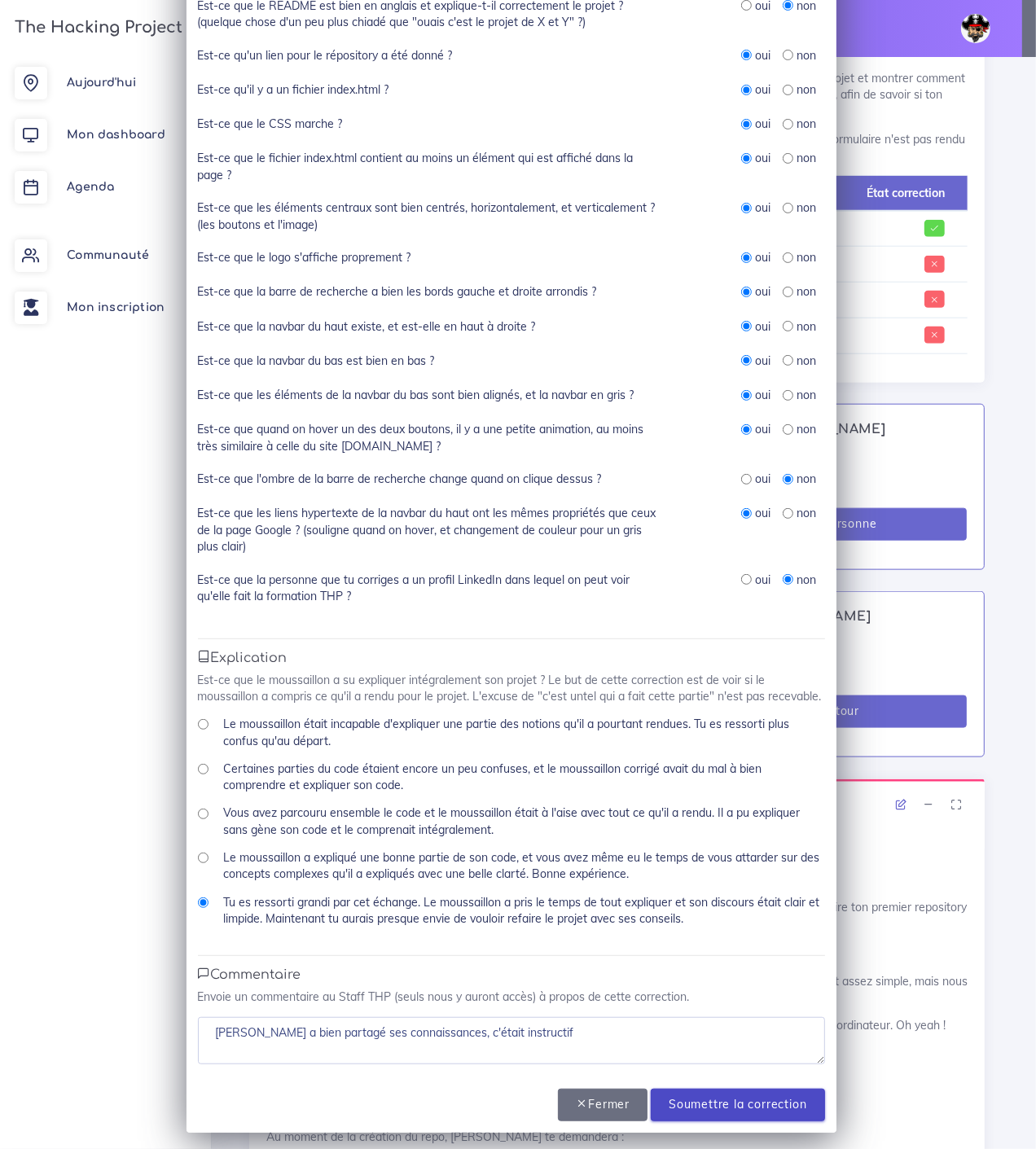
click at [737, 1103] on input "Soumettre la correction" at bounding box center [738, 1105] width 173 height 33
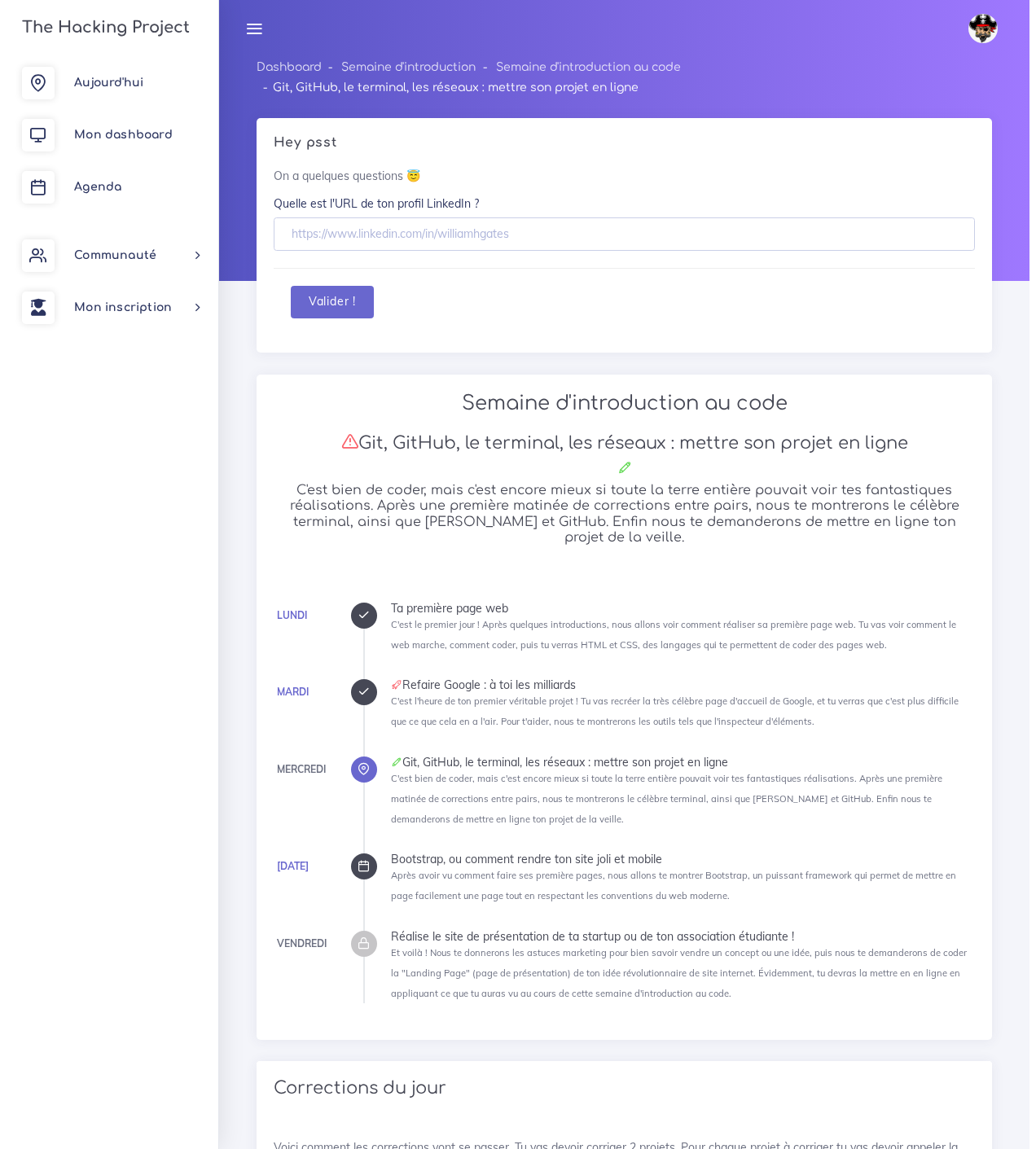
scroll to position [1146, 0]
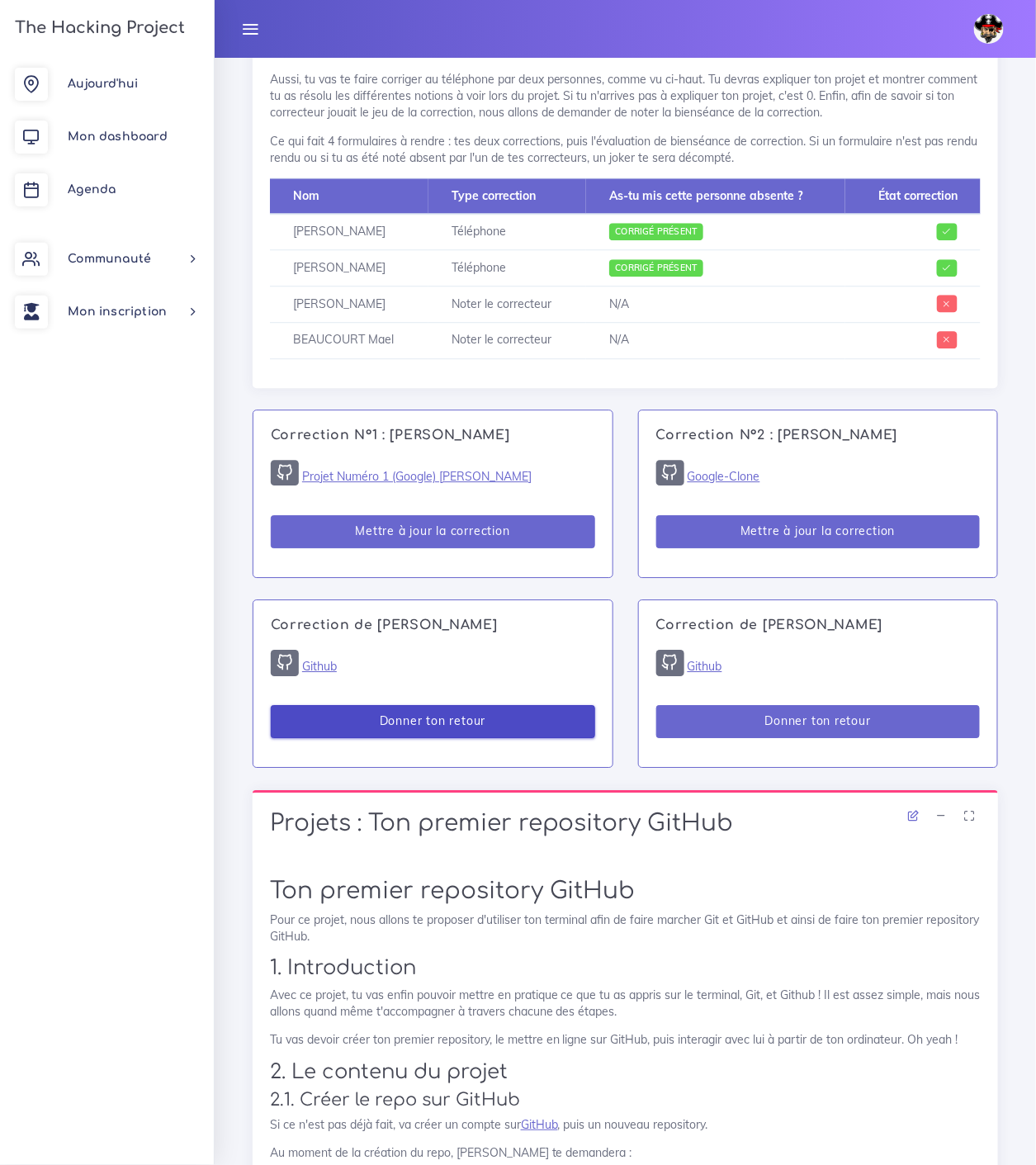
click at [456, 708] on button "Donner ton retour" at bounding box center [433, 722] width 325 height 34
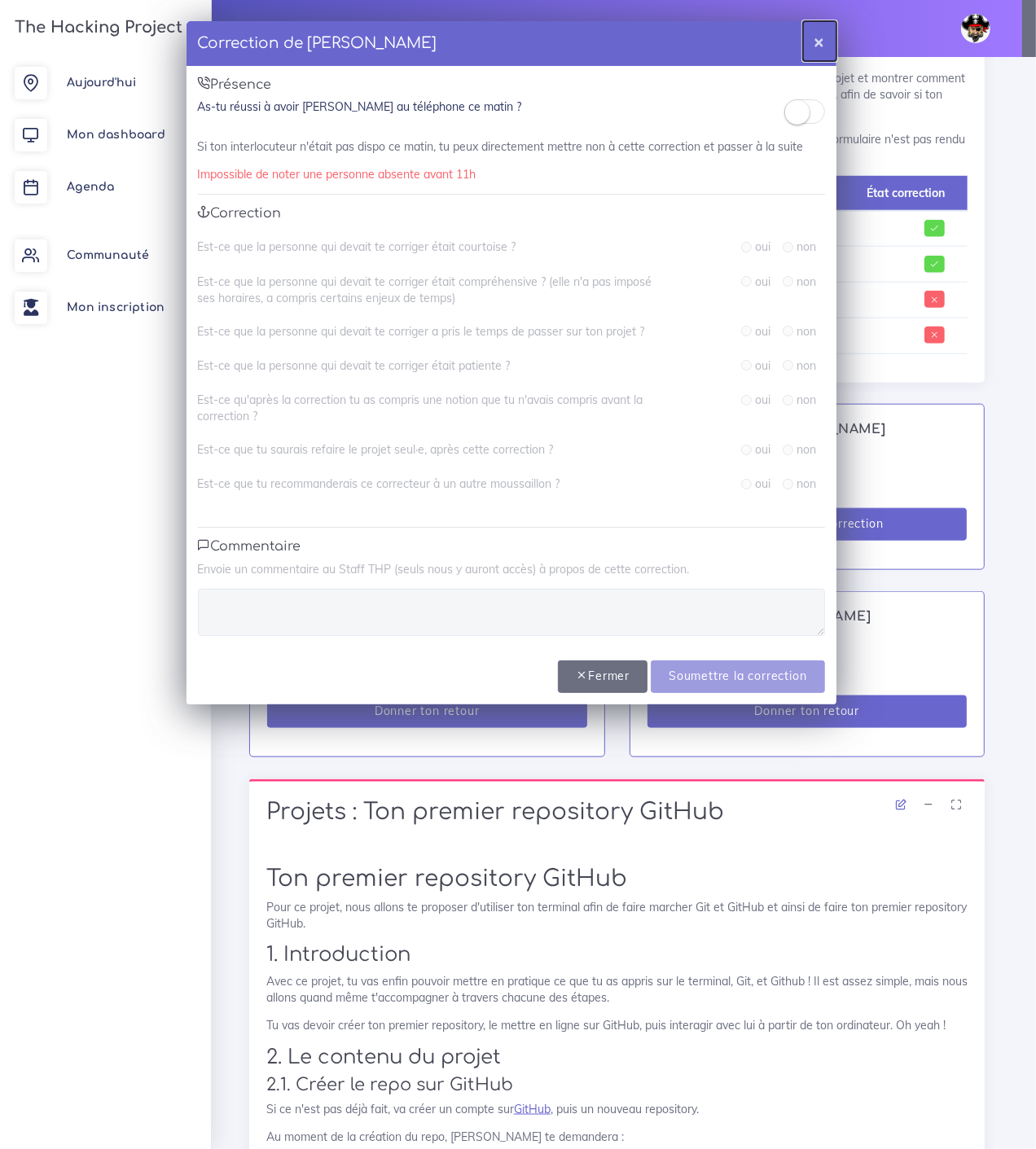
click at [817, 30] on button "×" at bounding box center [820, 41] width 33 height 40
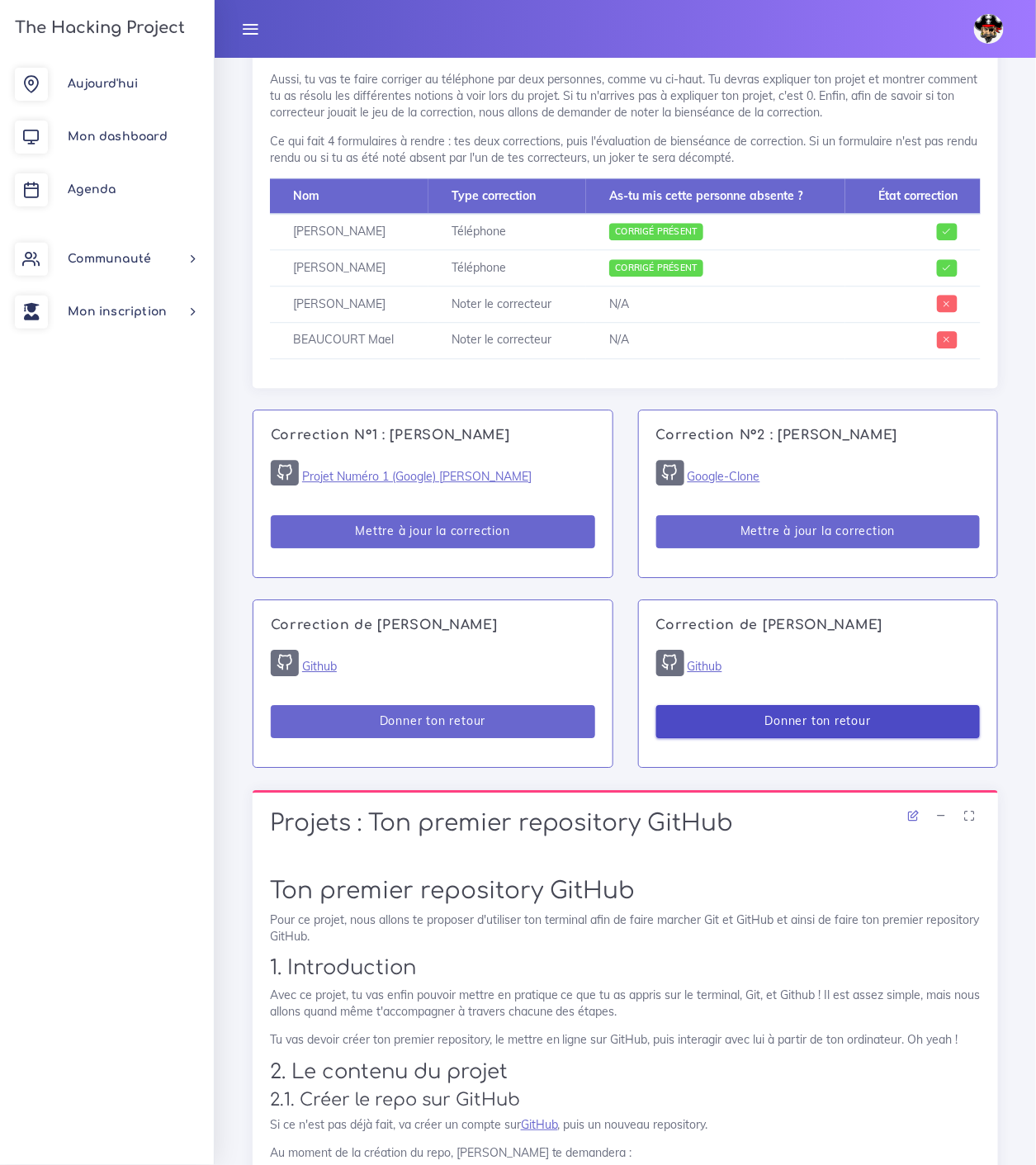
click at [820, 705] on button "Donner ton retour" at bounding box center [819, 722] width 325 height 34
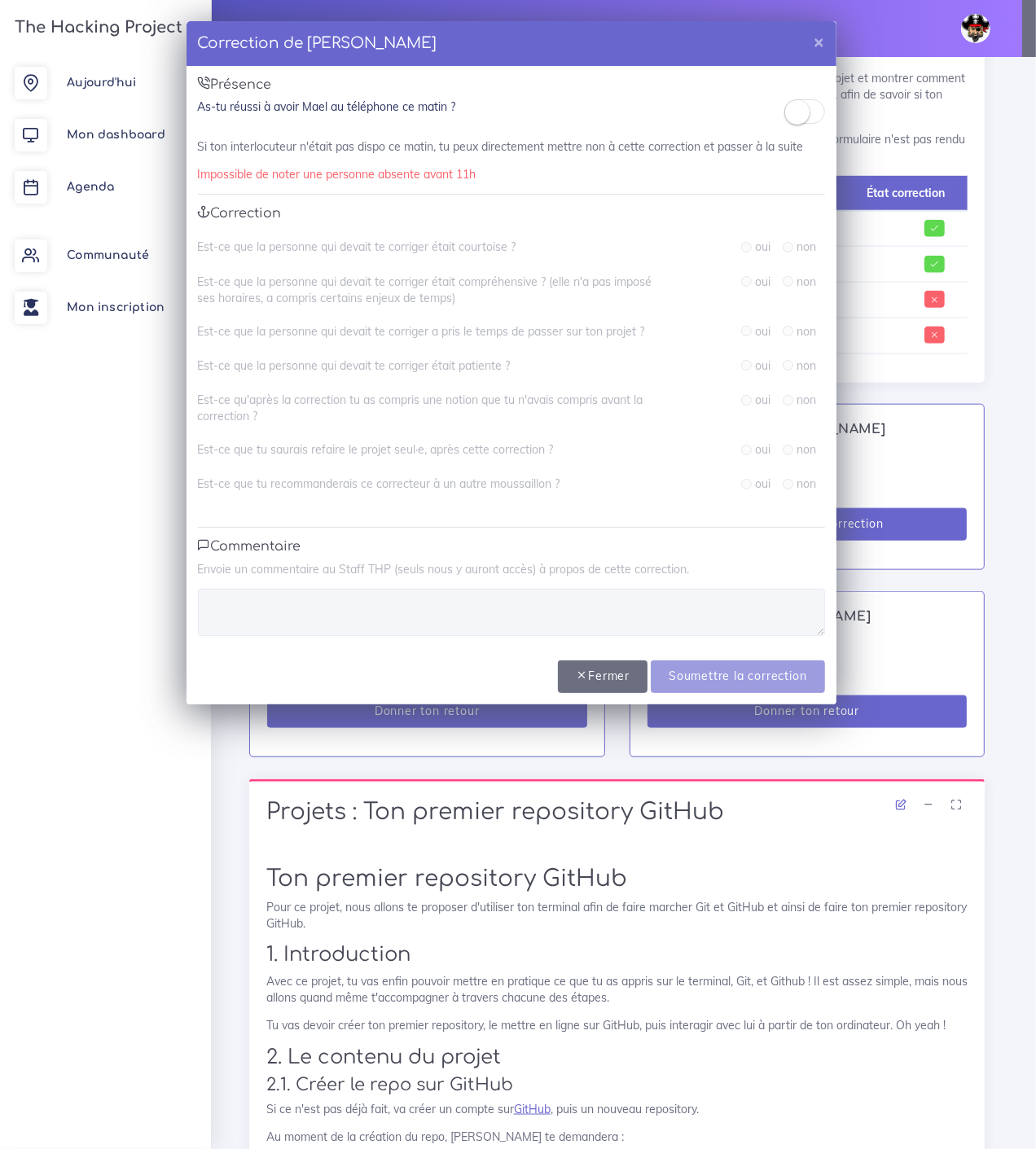
click at [792, 110] on small at bounding box center [797, 112] width 24 height 25
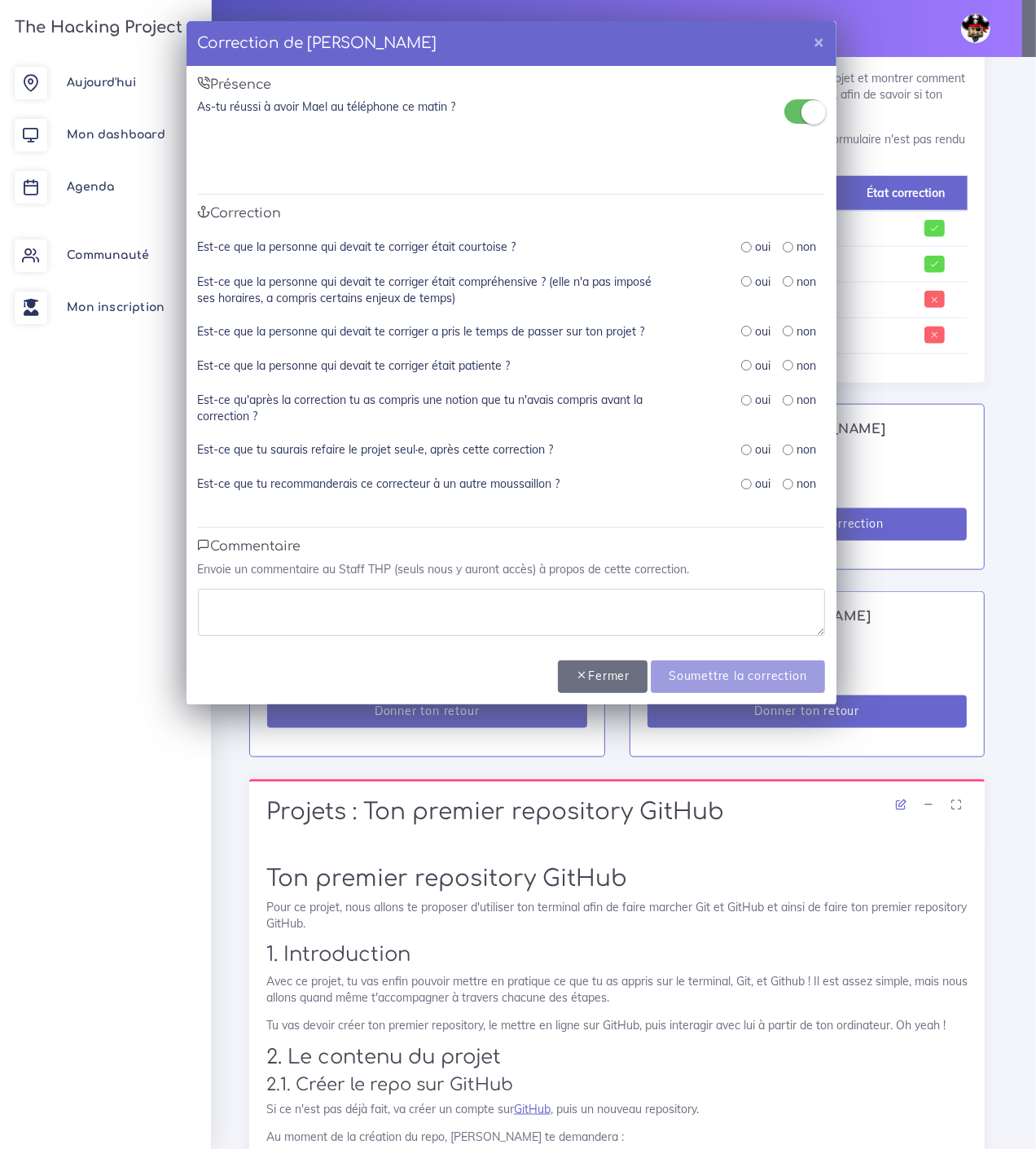
click at [745, 245] on input "radio" at bounding box center [746, 247] width 10 height 11
radio input "true"
click at [746, 278] on input "radio" at bounding box center [746, 281] width 10 height 11
radio input "true"
click at [746, 329] on input "radio" at bounding box center [746, 331] width 10 height 11
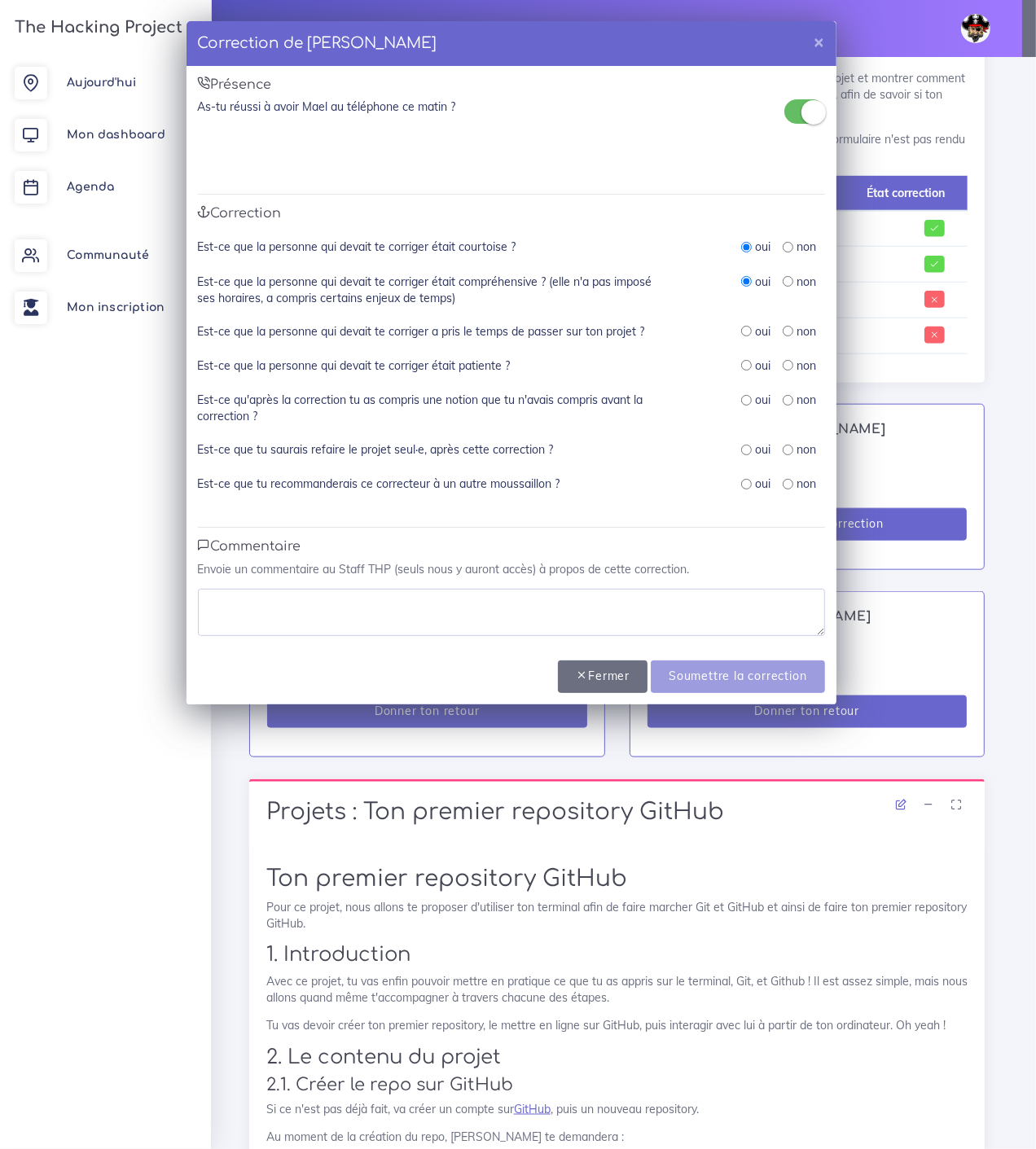
radio input "true"
click at [745, 363] on input "radio" at bounding box center [746, 365] width 10 height 11
radio input "true"
click at [746, 395] on input "radio" at bounding box center [746, 400] width 10 height 11
radio input "true"
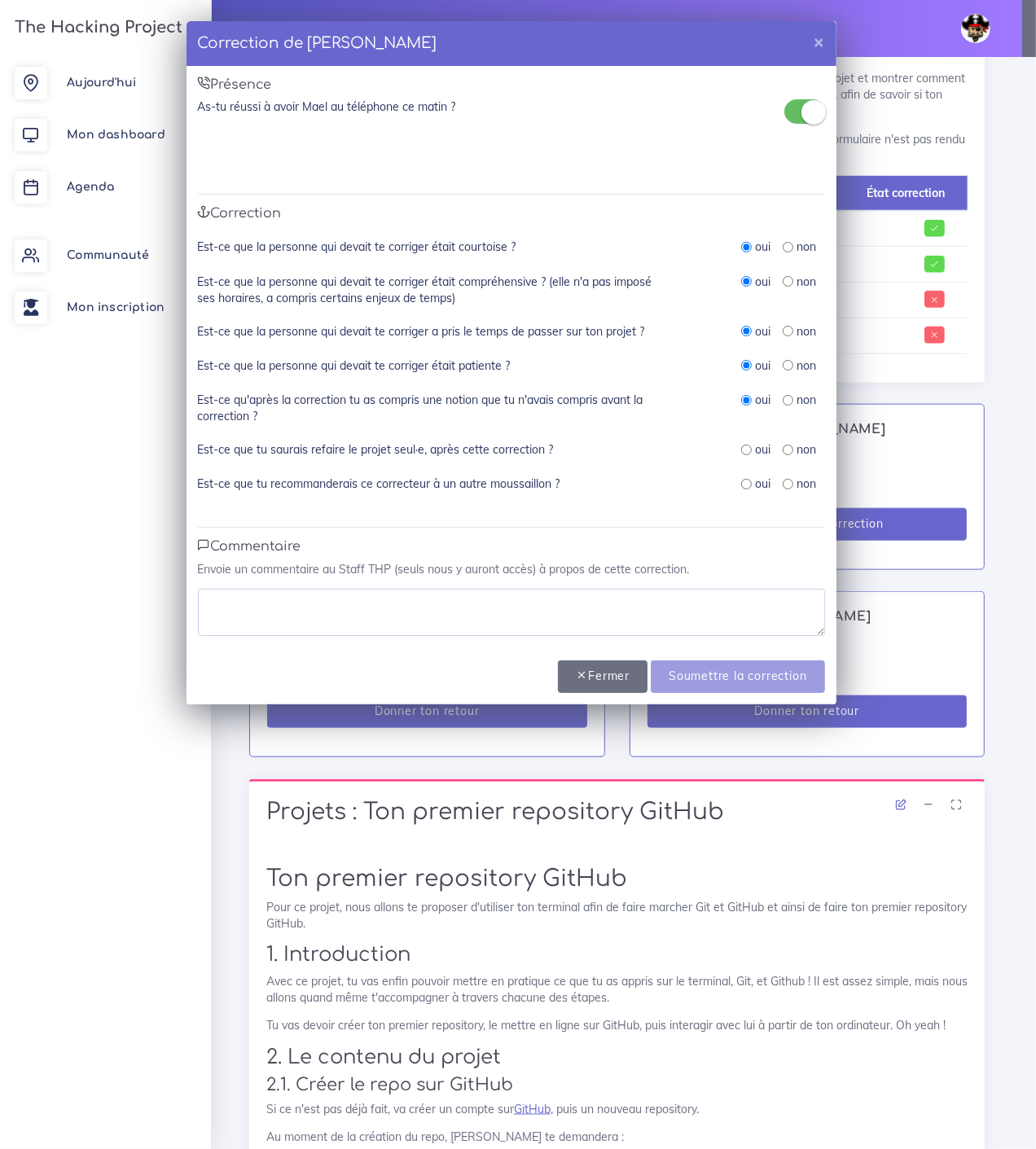
click at [745, 445] on input "radio" at bounding box center [746, 450] width 10 height 11
radio input "true"
click at [746, 481] on input "radio" at bounding box center [746, 484] width 10 height 11
radio input "true"
click at [380, 614] on textarea at bounding box center [511, 613] width 627 height 47
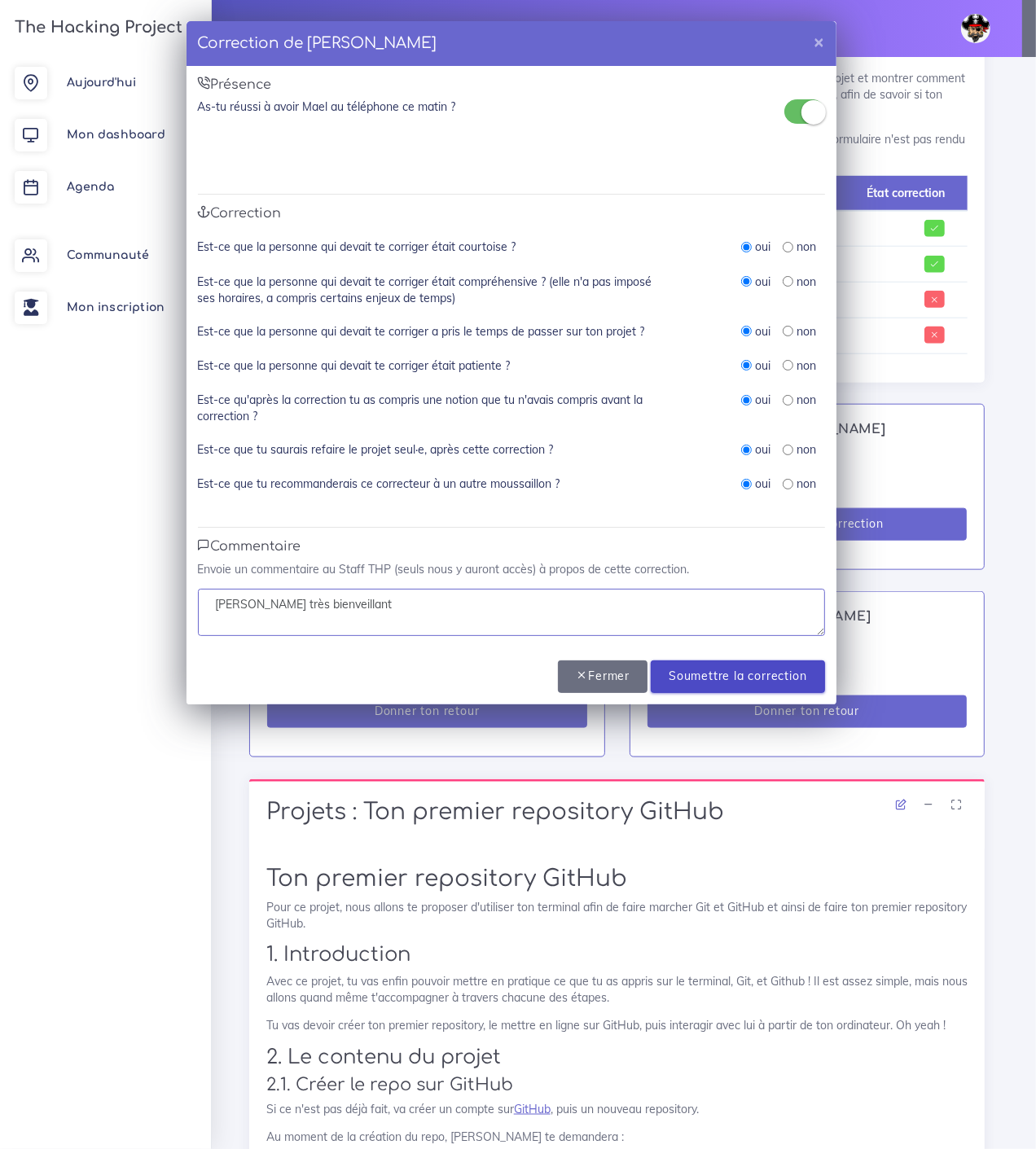
type textarea "Maël très bienveillant"
click at [766, 675] on input "Soumettre la correction" at bounding box center [738, 677] width 173 height 33
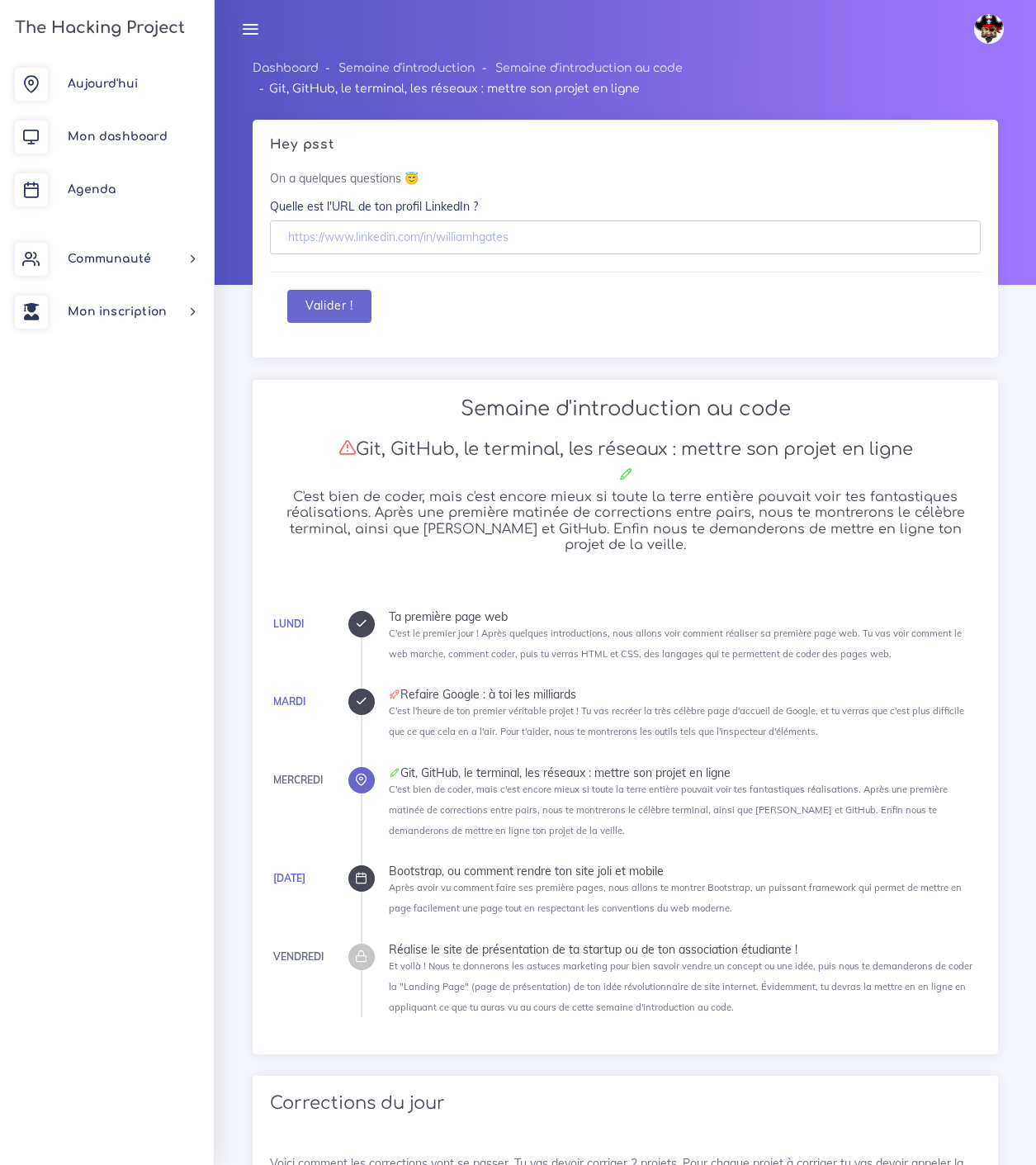
scroll to position [1161, 0]
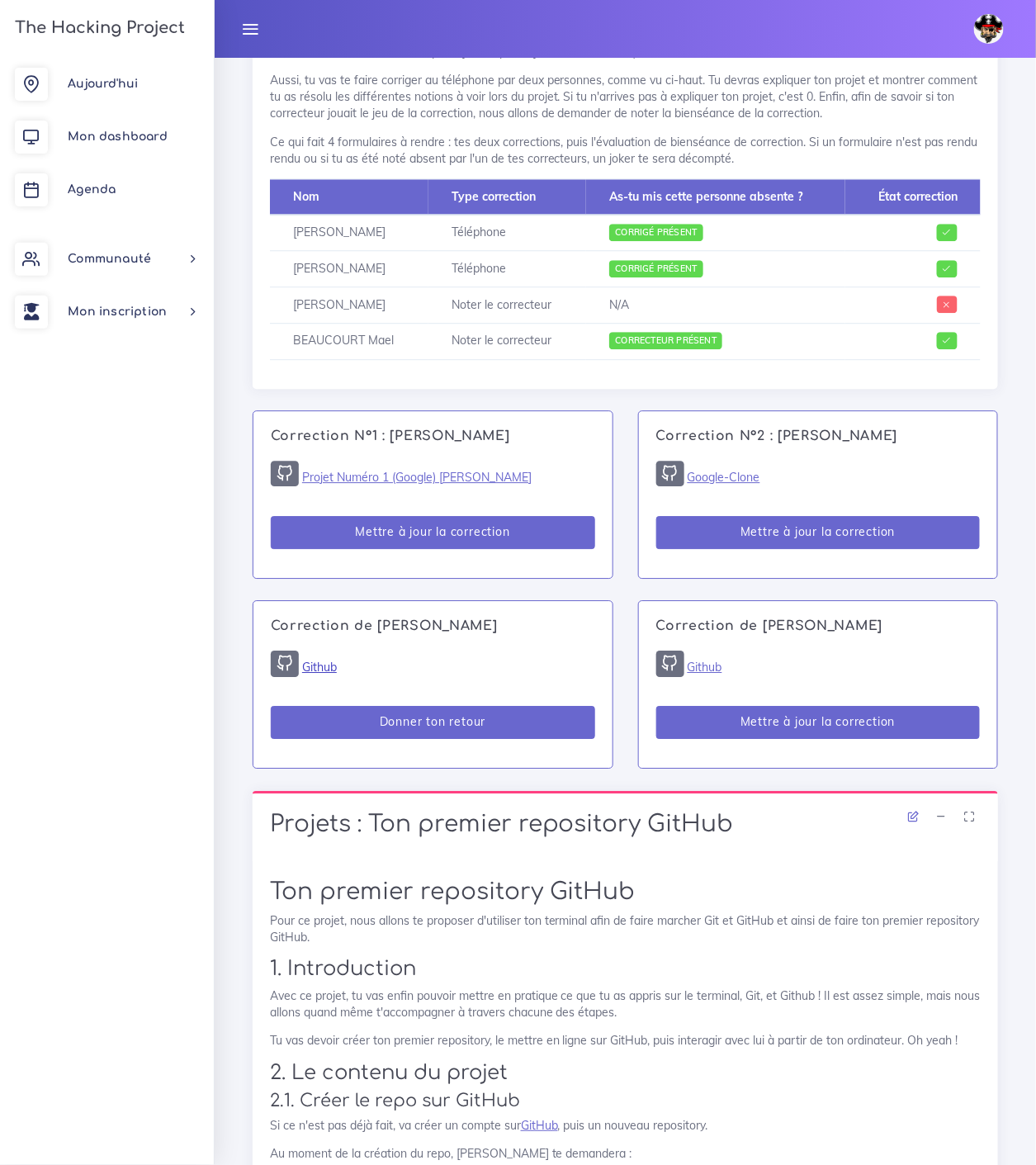
click at [326, 660] on link "Github" at bounding box center [319, 667] width 35 height 15
click at [708, 470] on link "Google-Clone" at bounding box center [724, 477] width 73 height 15
click at [708, 660] on link "Github" at bounding box center [704, 667] width 35 height 15
click at [446, 470] on link "Projet Numéro 1 (Google) [PERSON_NAME]" at bounding box center [417, 477] width 230 height 15
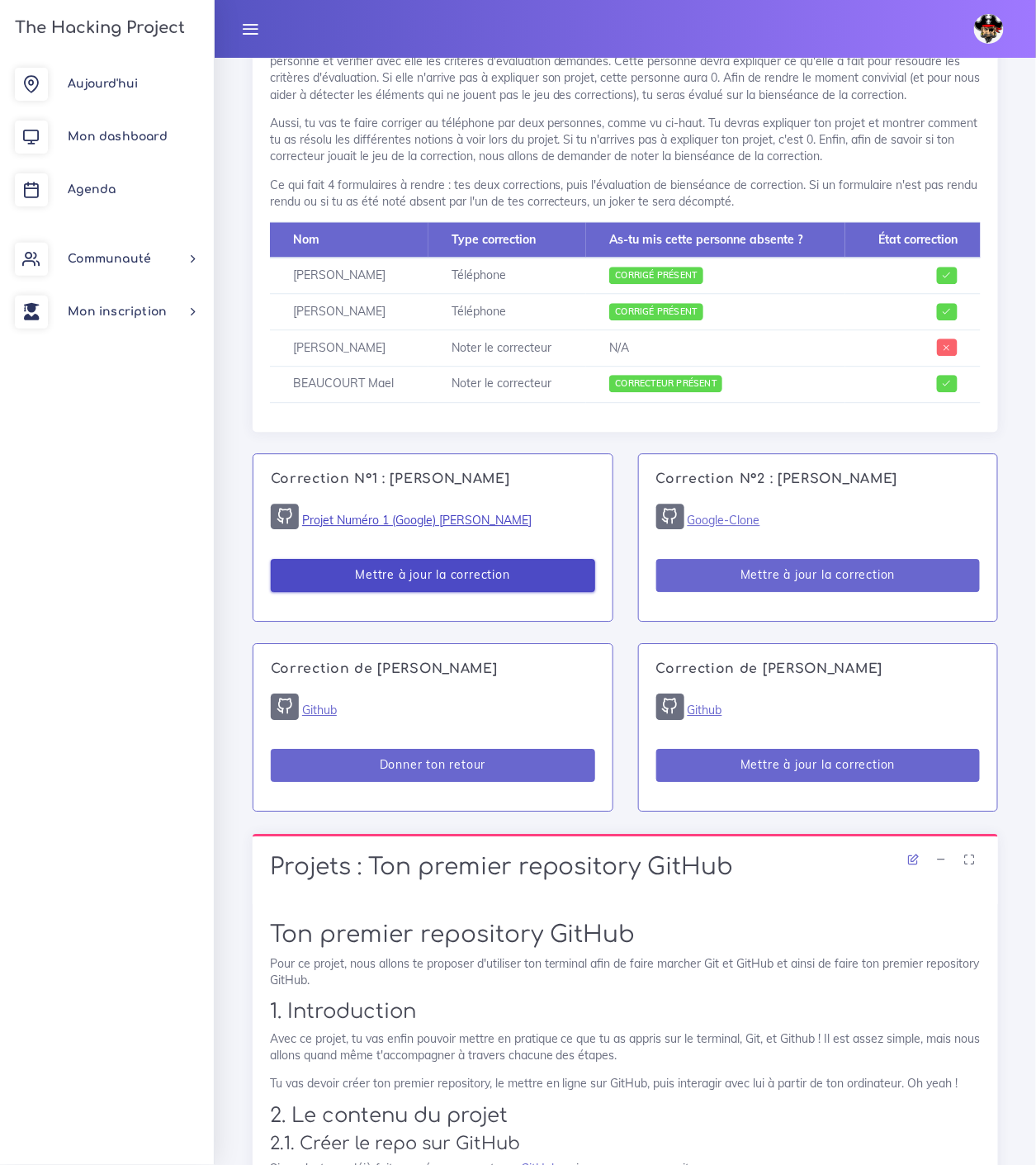
scroll to position [979, 0]
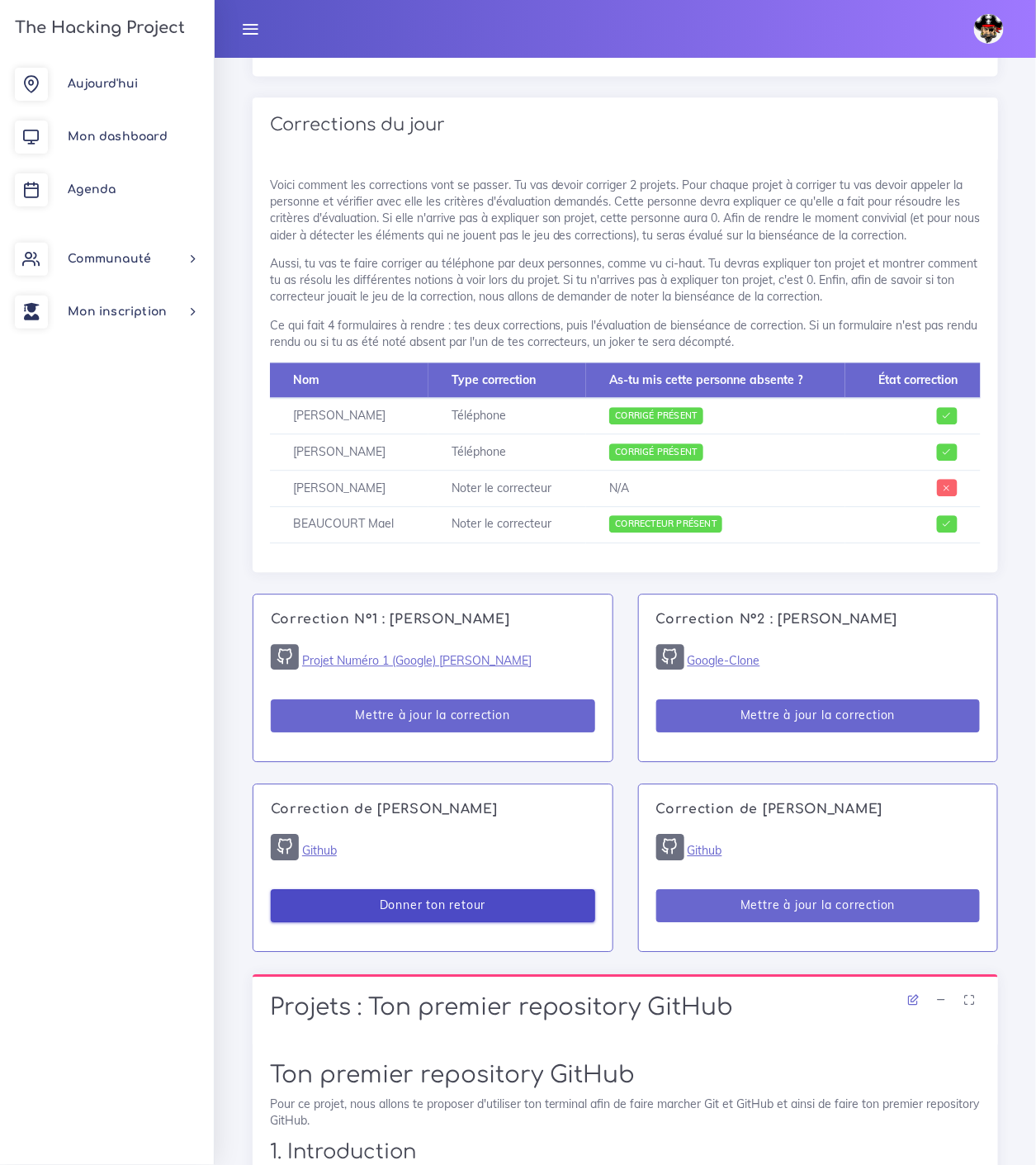
click at [411, 892] on button "Donner ton retour" at bounding box center [433, 906] width 325 height 34
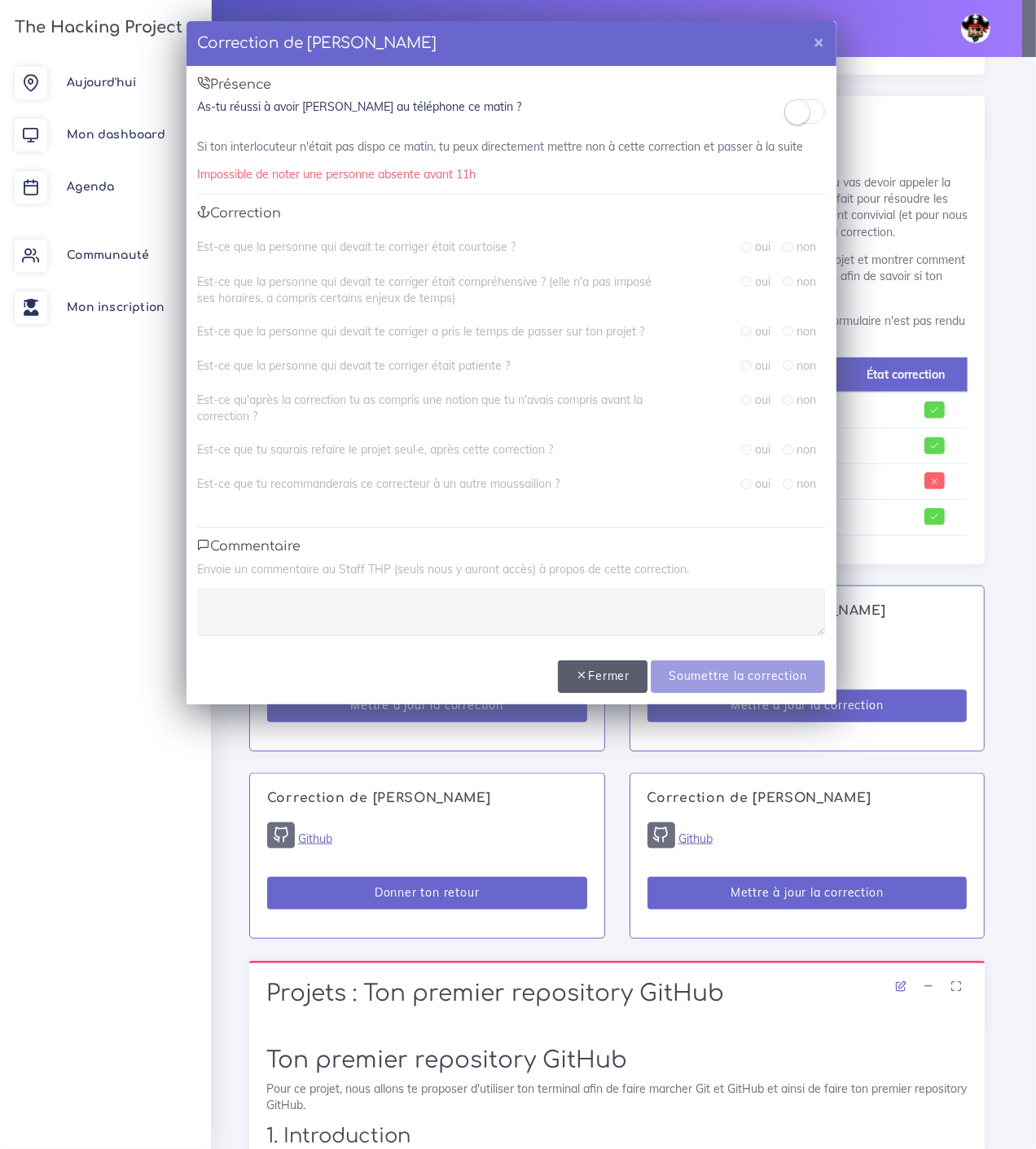
click at [619, 669] on button "Fermer" at bounding box center [602, 677] width 89 height 33
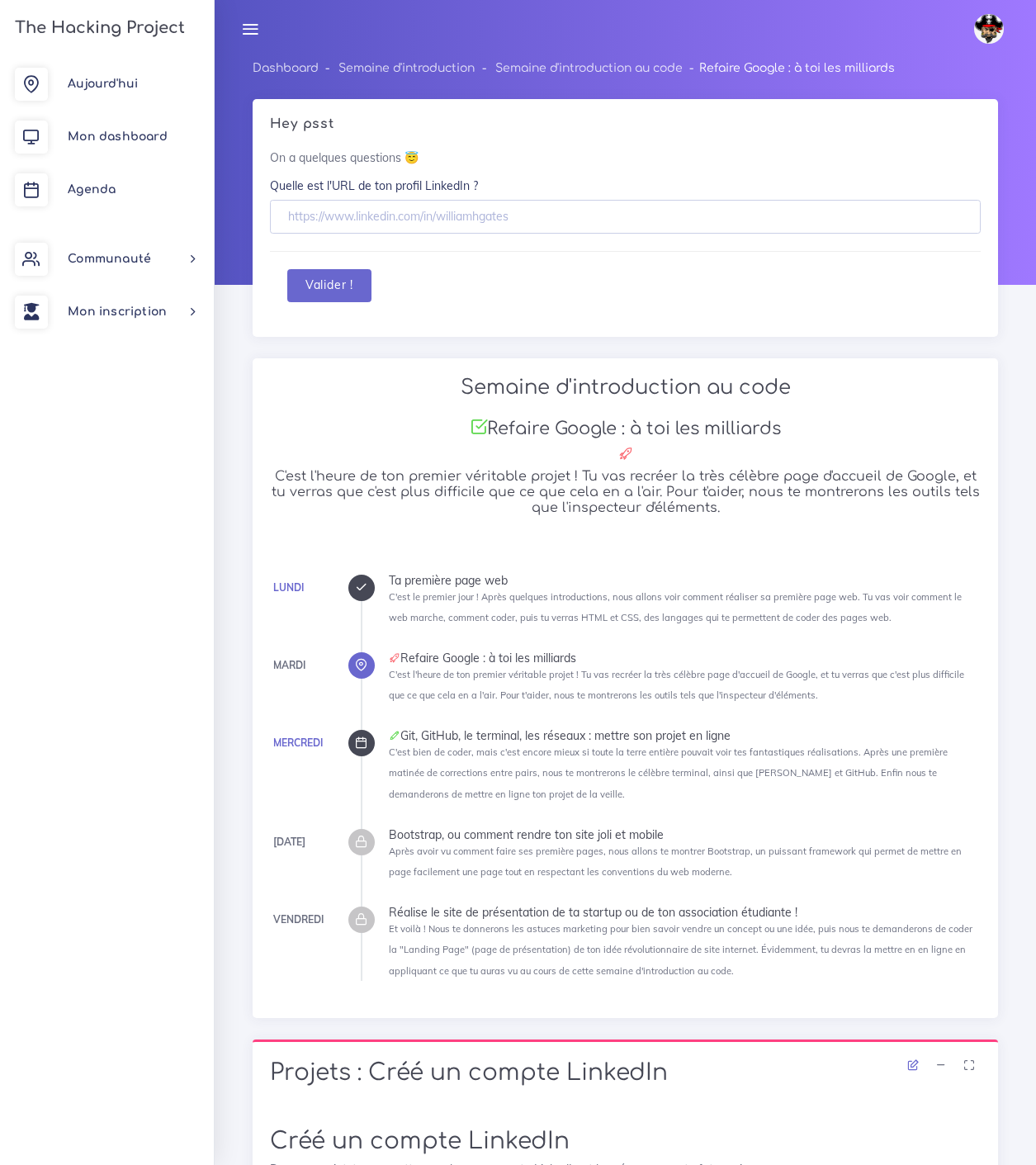
scroll to position [6996, 0]
